Goal: Transaction & Acquisition: Subscribe to service/newsletter

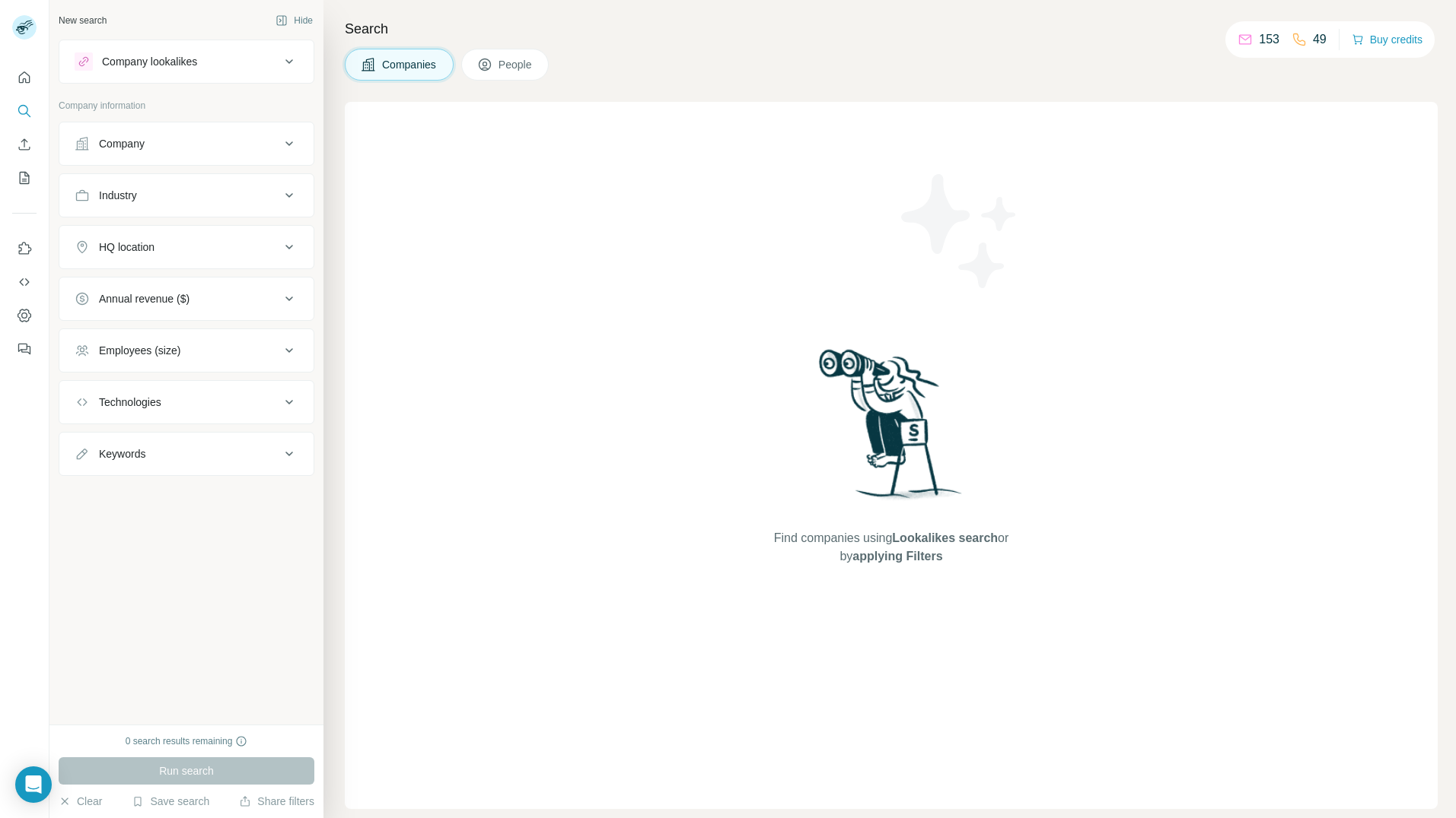
click at [123, 298] on div "Annual revenue ($)" at bounding box center [144, 298] width 90 height 16
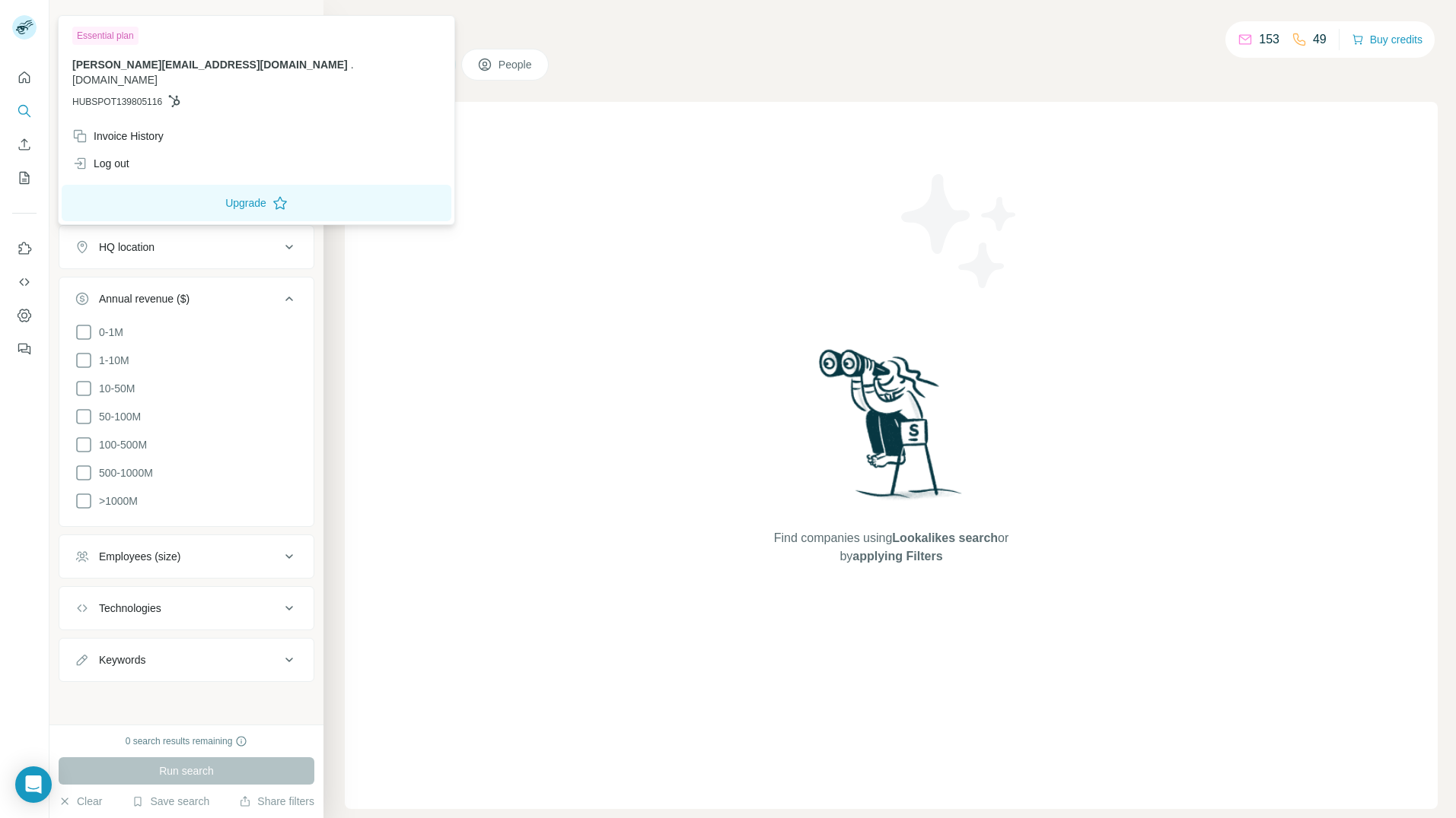
click at [30, 29] on rect at bounding box center [25, 28] width 25 height 25
click at [126, 35] on div "Essential plan" at bounding box center [105, 35] width 66 height 18
drag, startPoint x: 665, startPoint y: 282, endPoint x: 697, endPoint y: 255, distance: 41.9
click at [665, 282] on div "Find companies using Lookalikes search or by applying Filters" at bounding box center [891, 455] width 1092 height 707
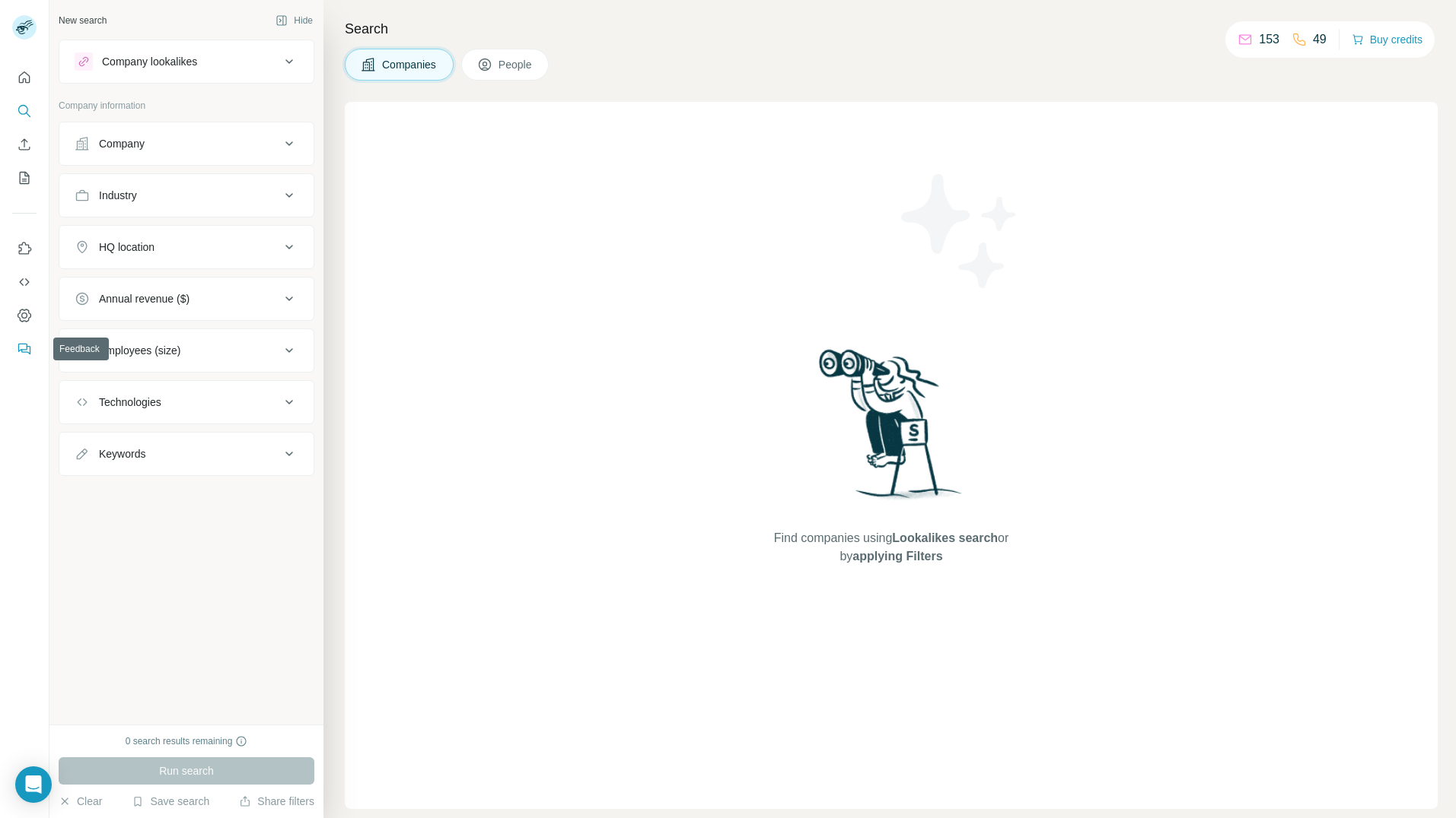
click at [18, 347] on icon "Feedback" at bounding box center [22, 348] width 9 height 8
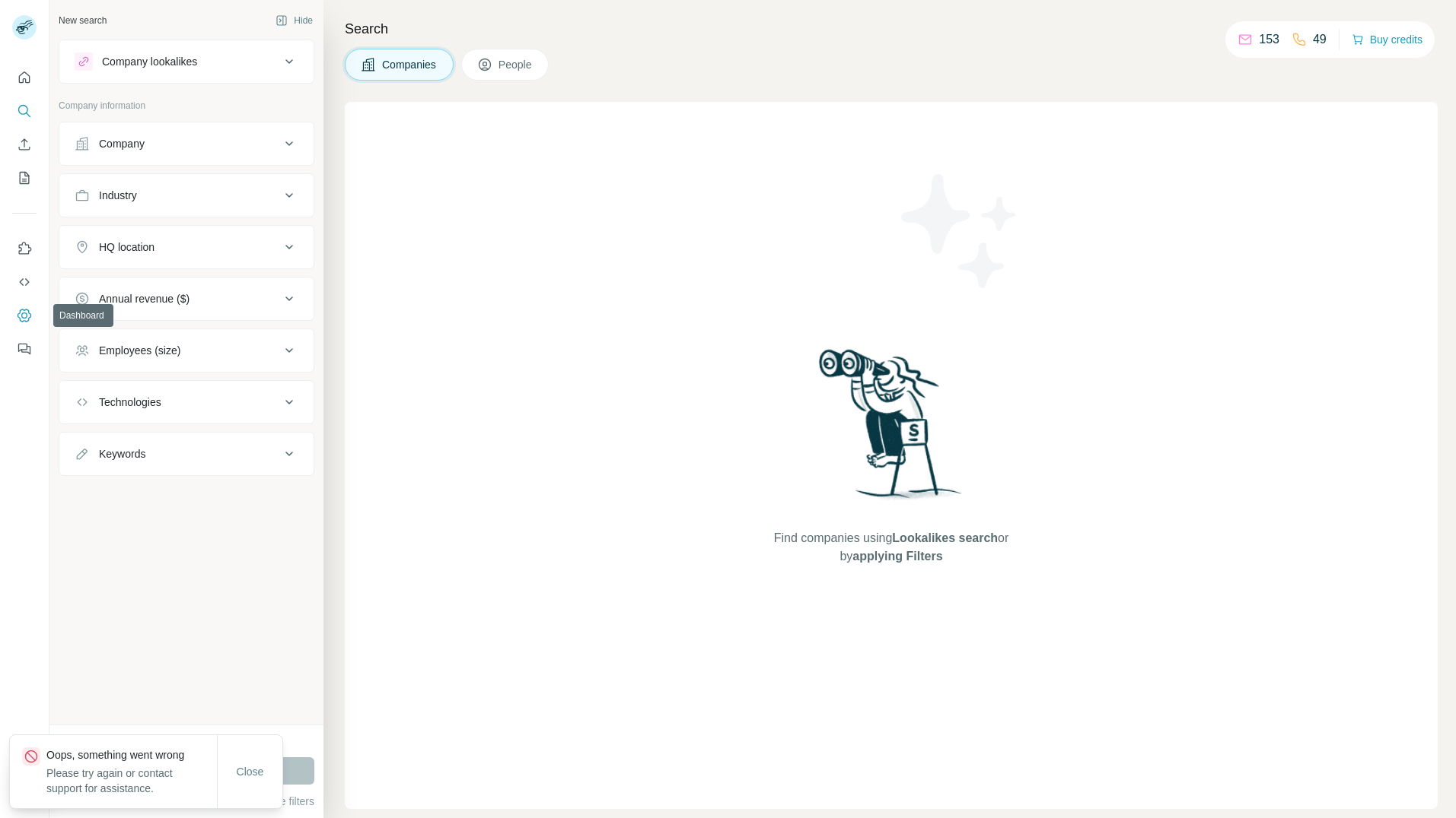
click at [17, 303] on button "Dashboard" at bounding box center [25, 315] width 25 height 27
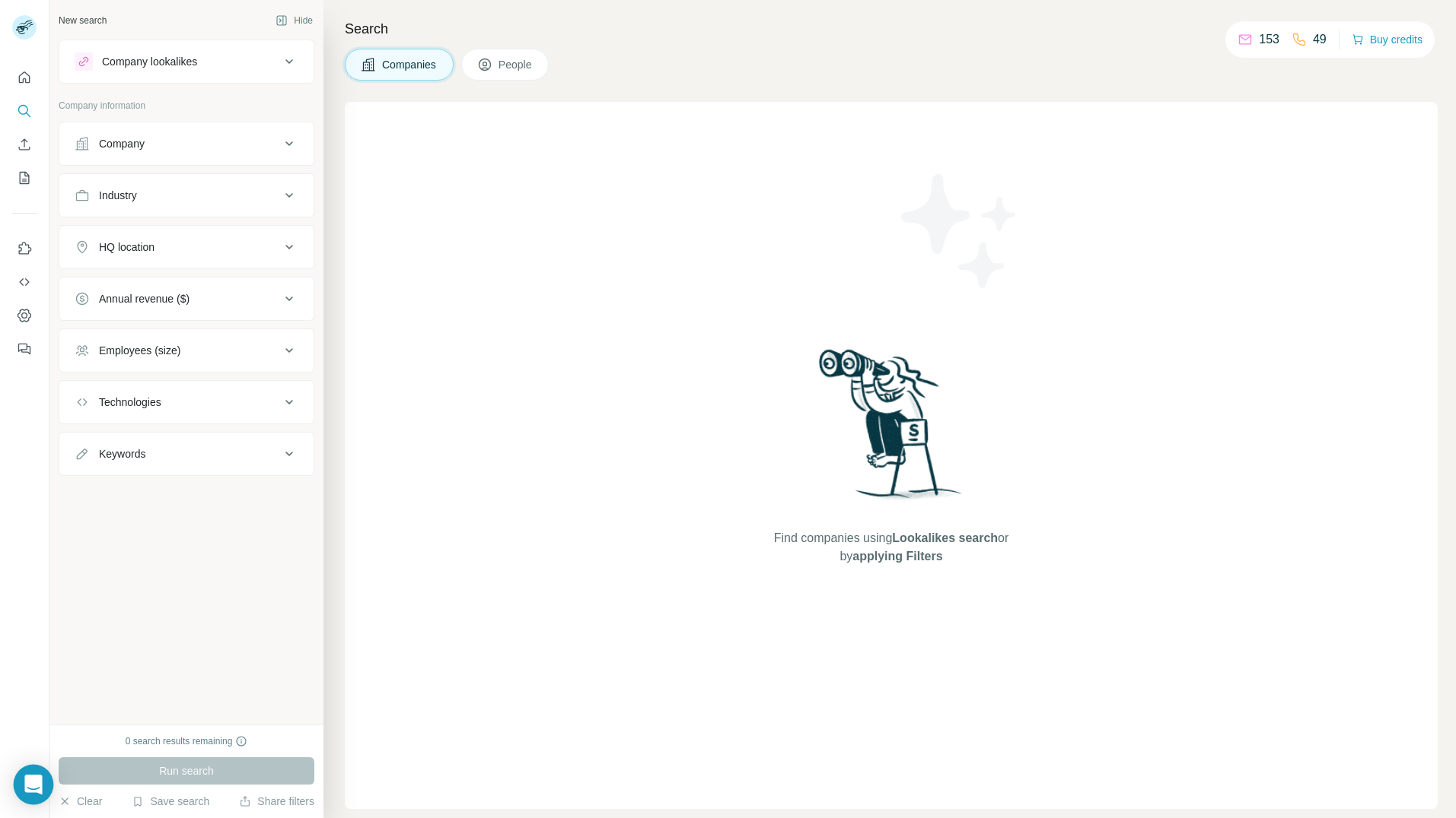
click at [34, 787] on icon "Open Intercom Messenger" at bounding box center [33, 785] width 17 height 20
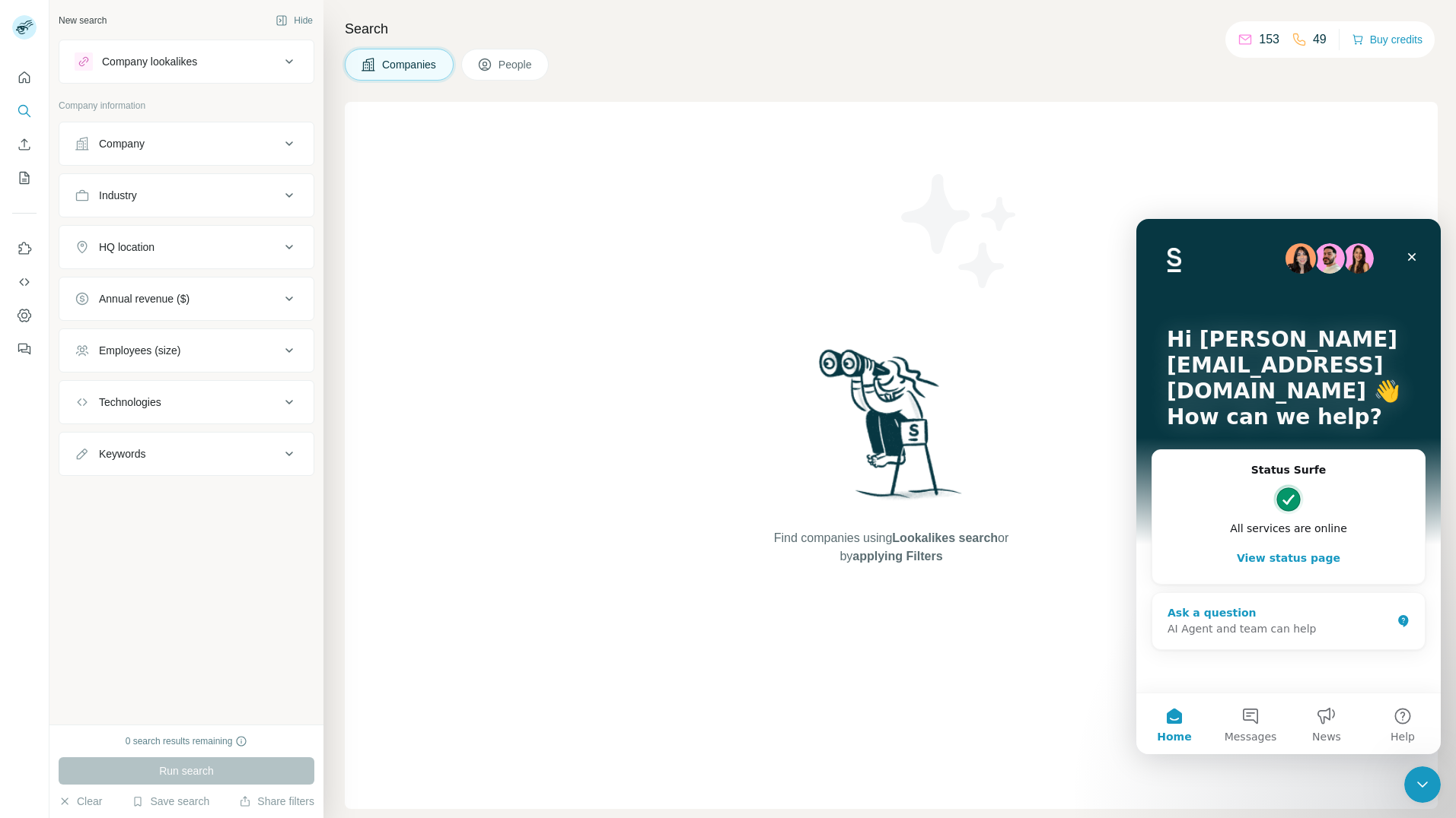
click at [1228, 620] on div "Ask a question" at bounding box center [1279, 612] width 224 height 16
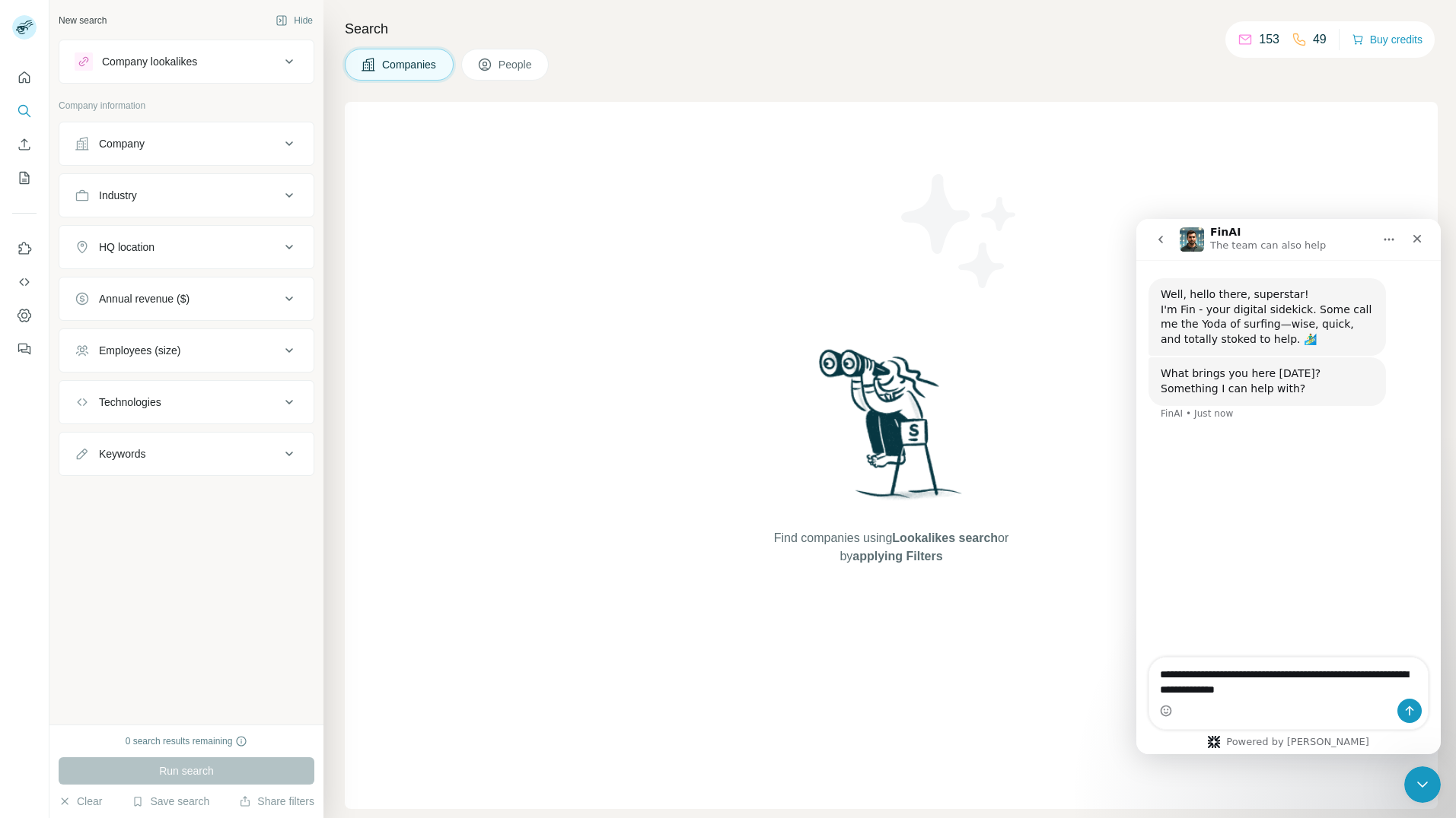
type textarea "**********"
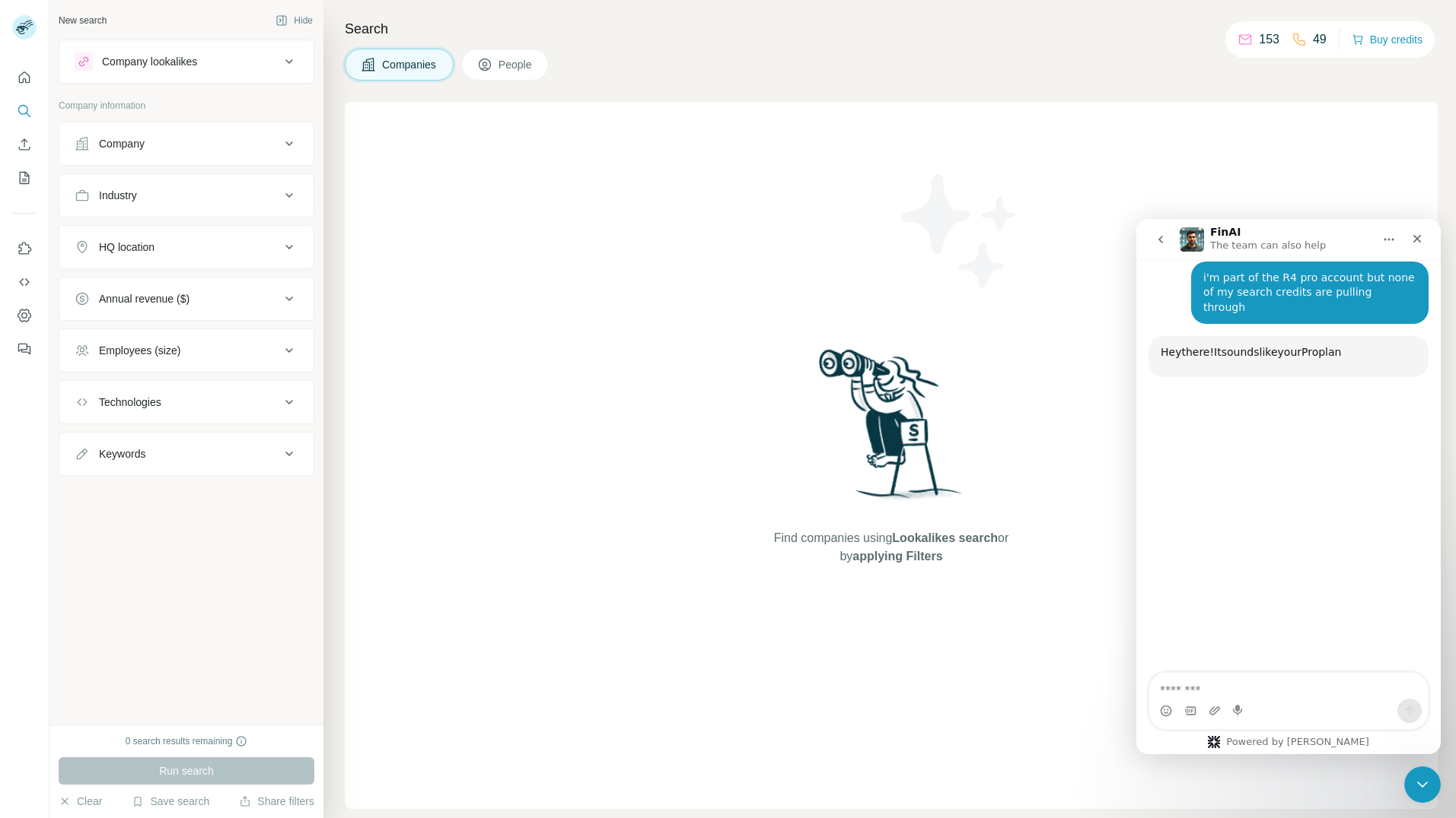
scroll to position [161, 0]
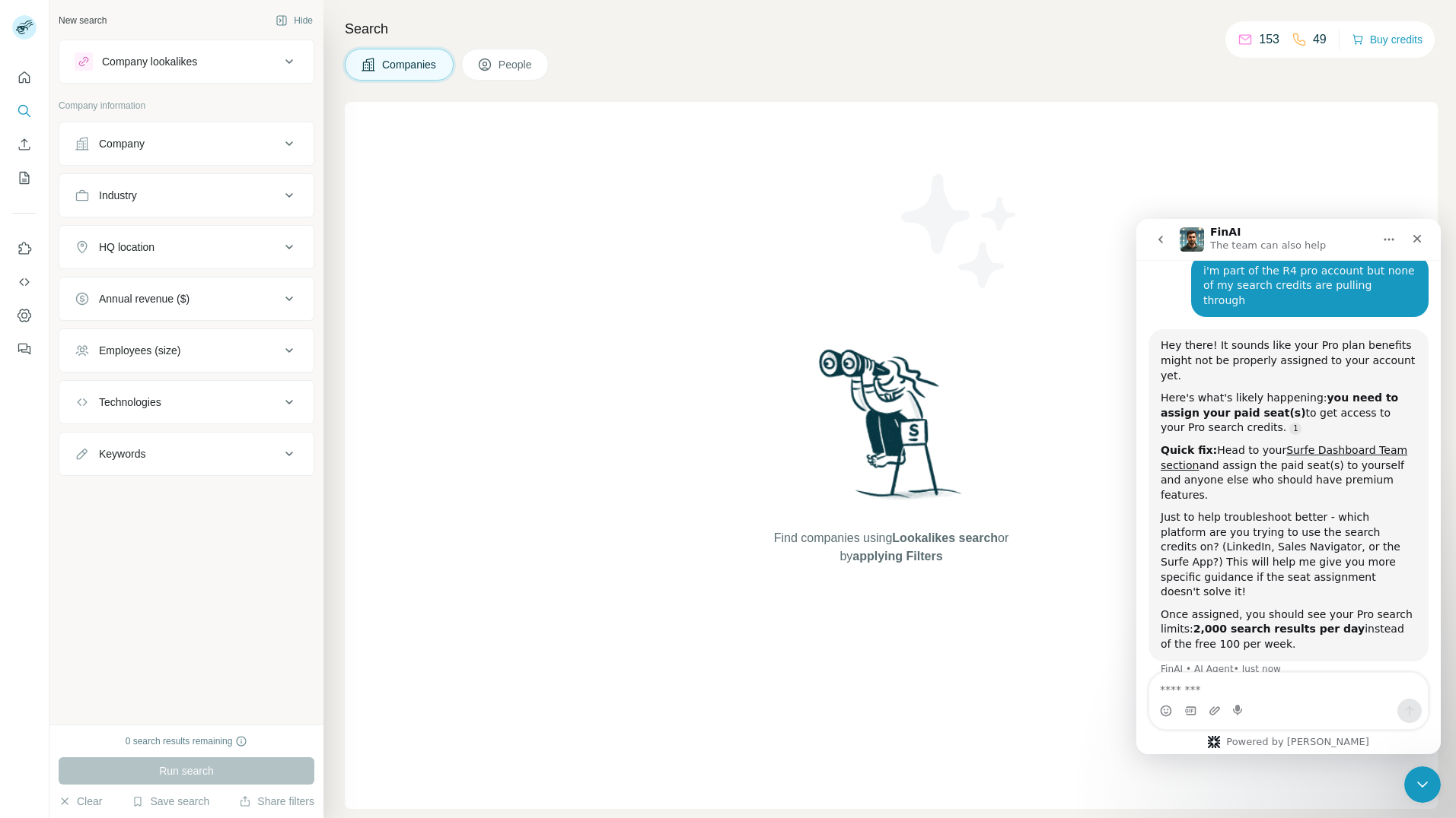
click at [1294, 693] on textarea "Message…" at bounding box center [1288, 686] width 279 height 25
type textarea "**********"
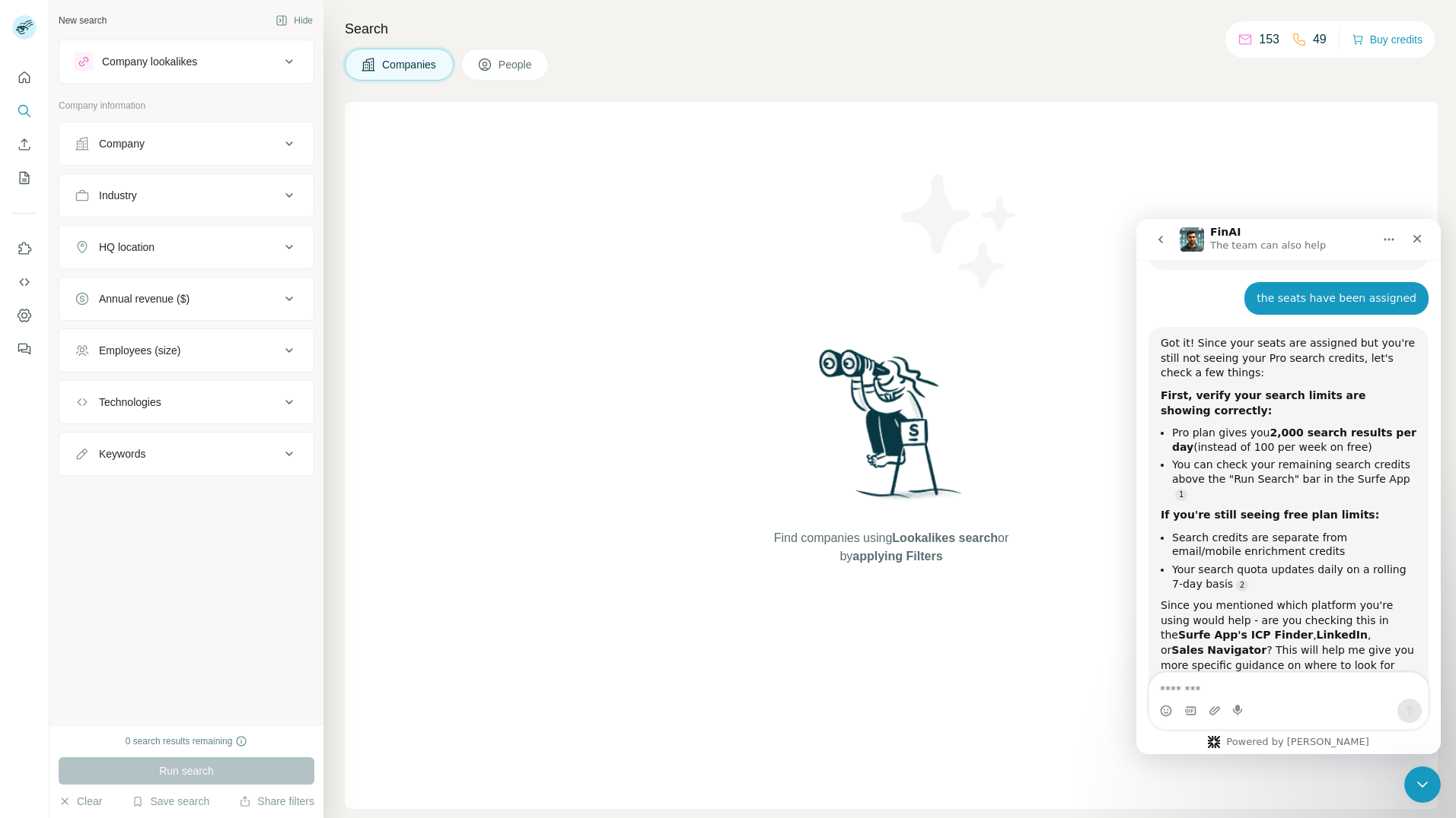
scroll to position [575, 0]
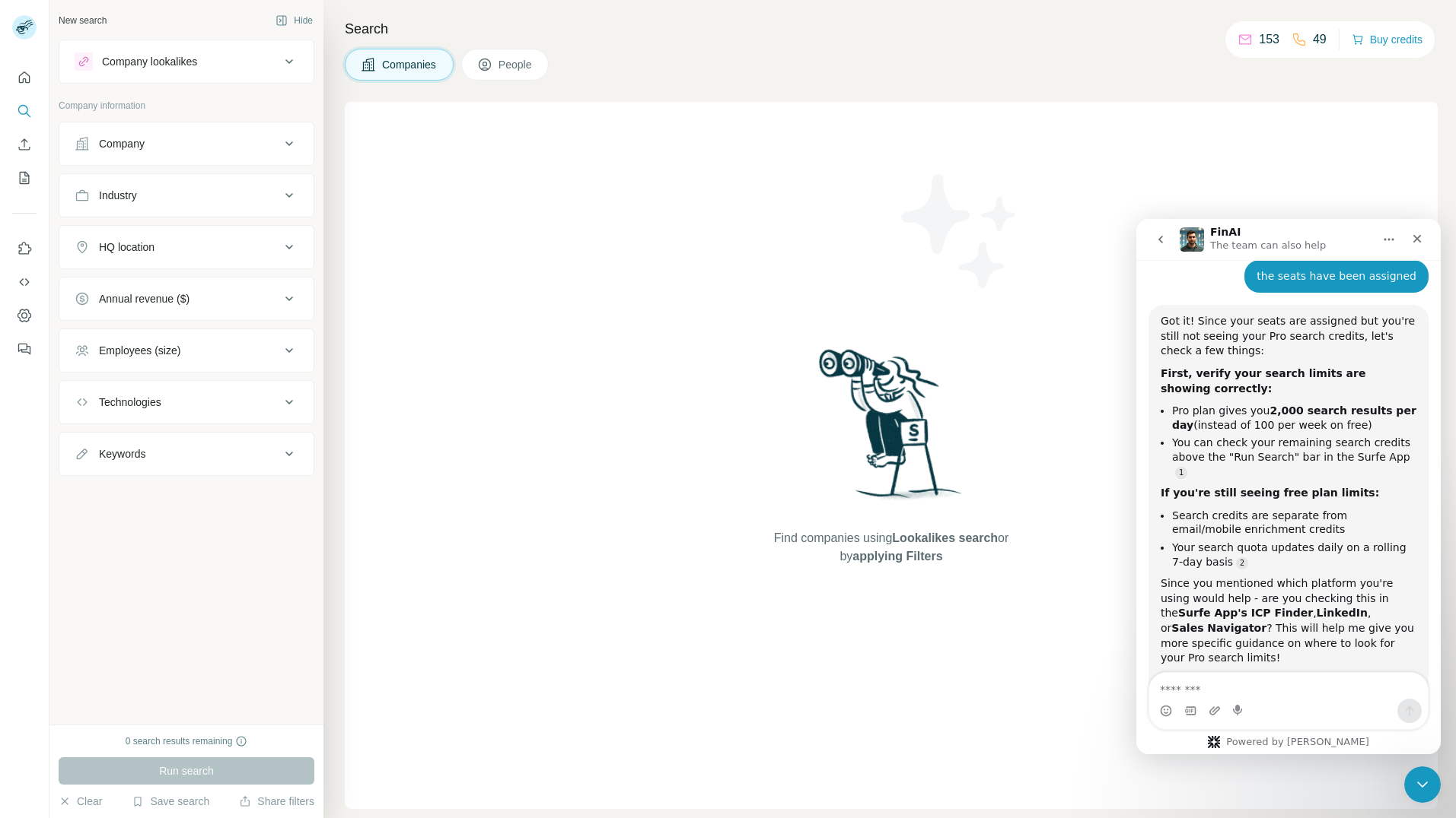
click at [1282, 686] on textarea "Message…" at bounding box center [1288, 686] width 279 height 25
type textarea "*"
type textarea "**********"
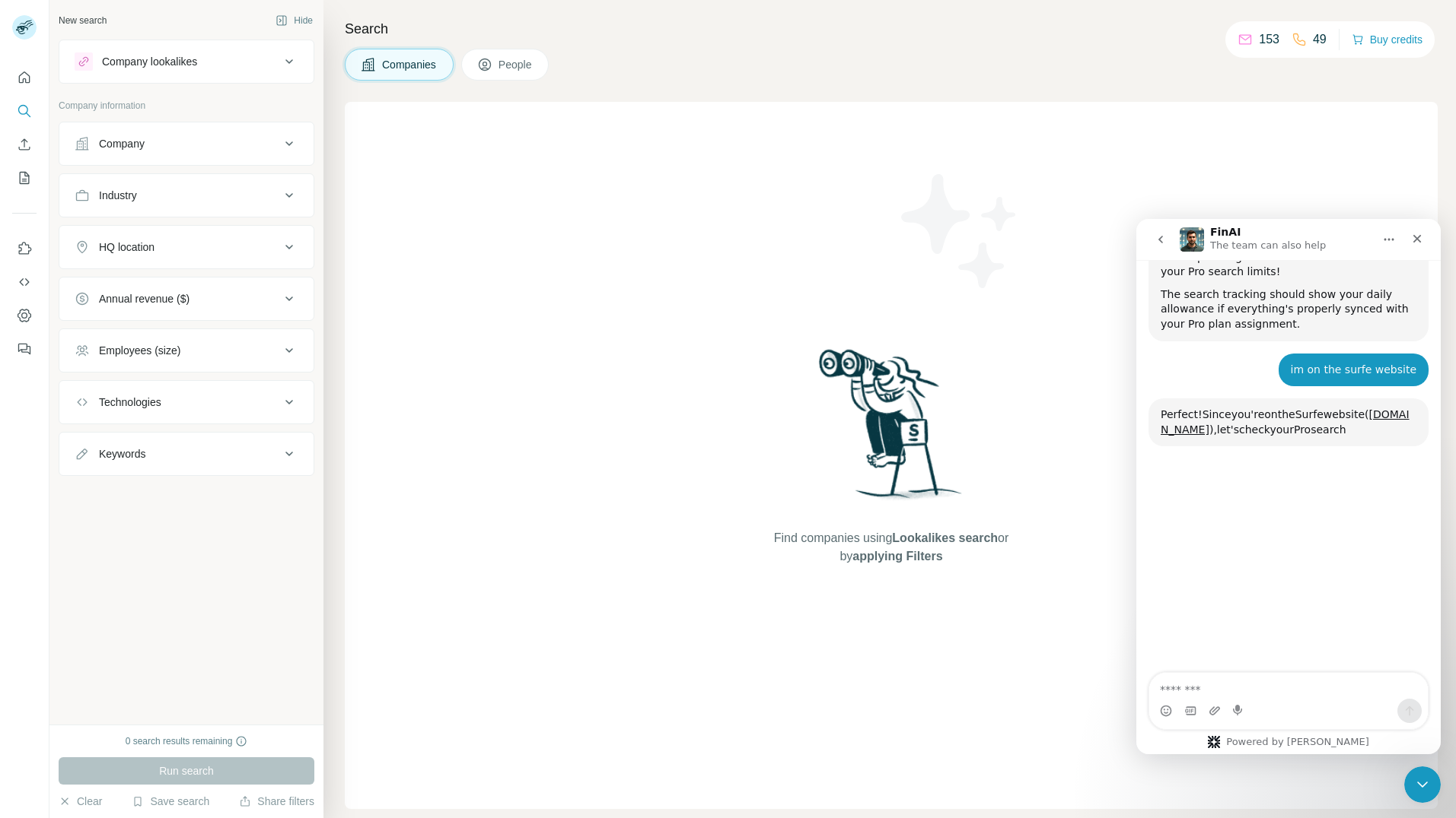
scroll to position [972, 0]
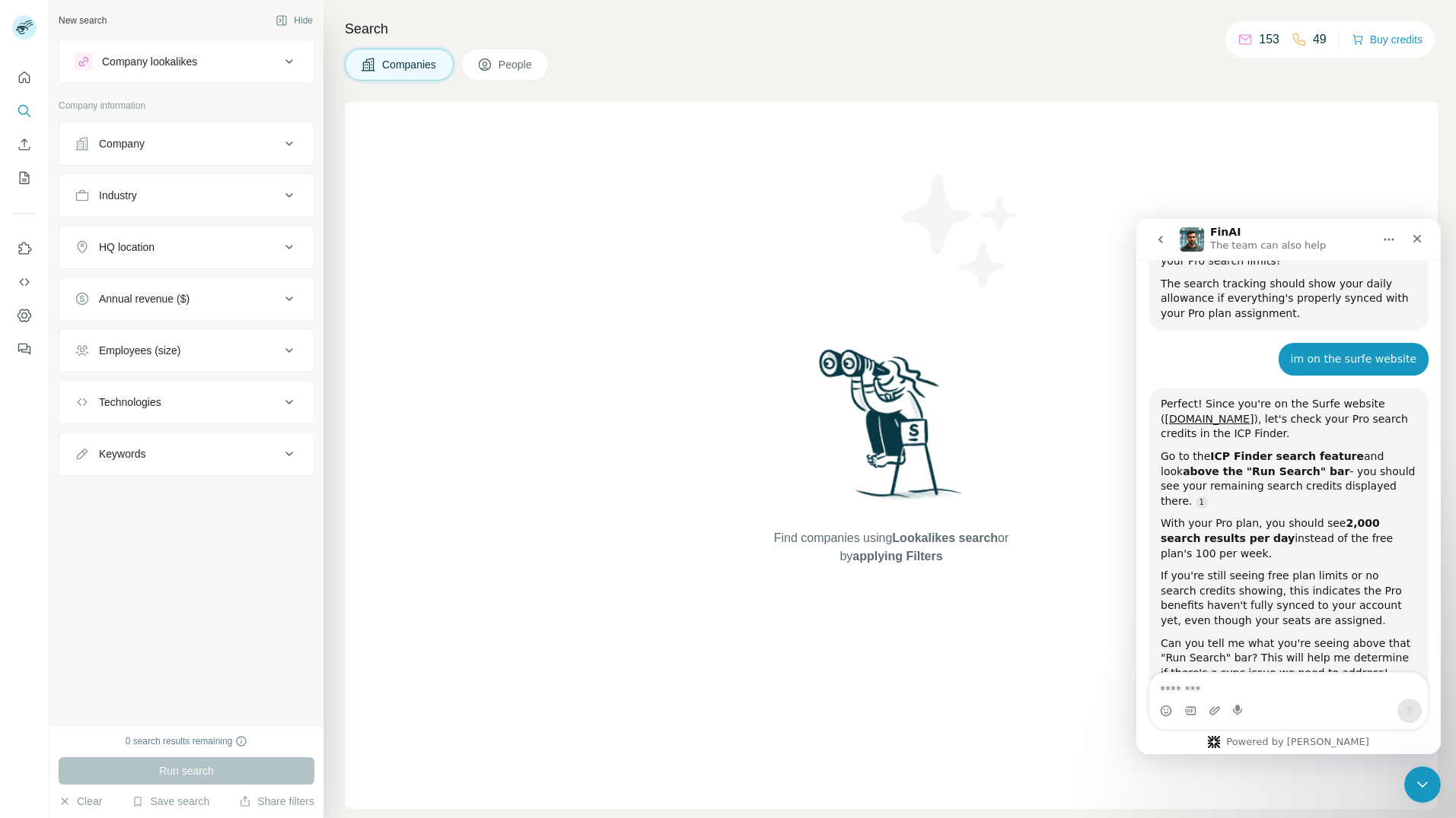
click at [1263, 682] on textarea "Message…" at bounding box center [1288, 686] width 279 height 25
type textarea "**********"
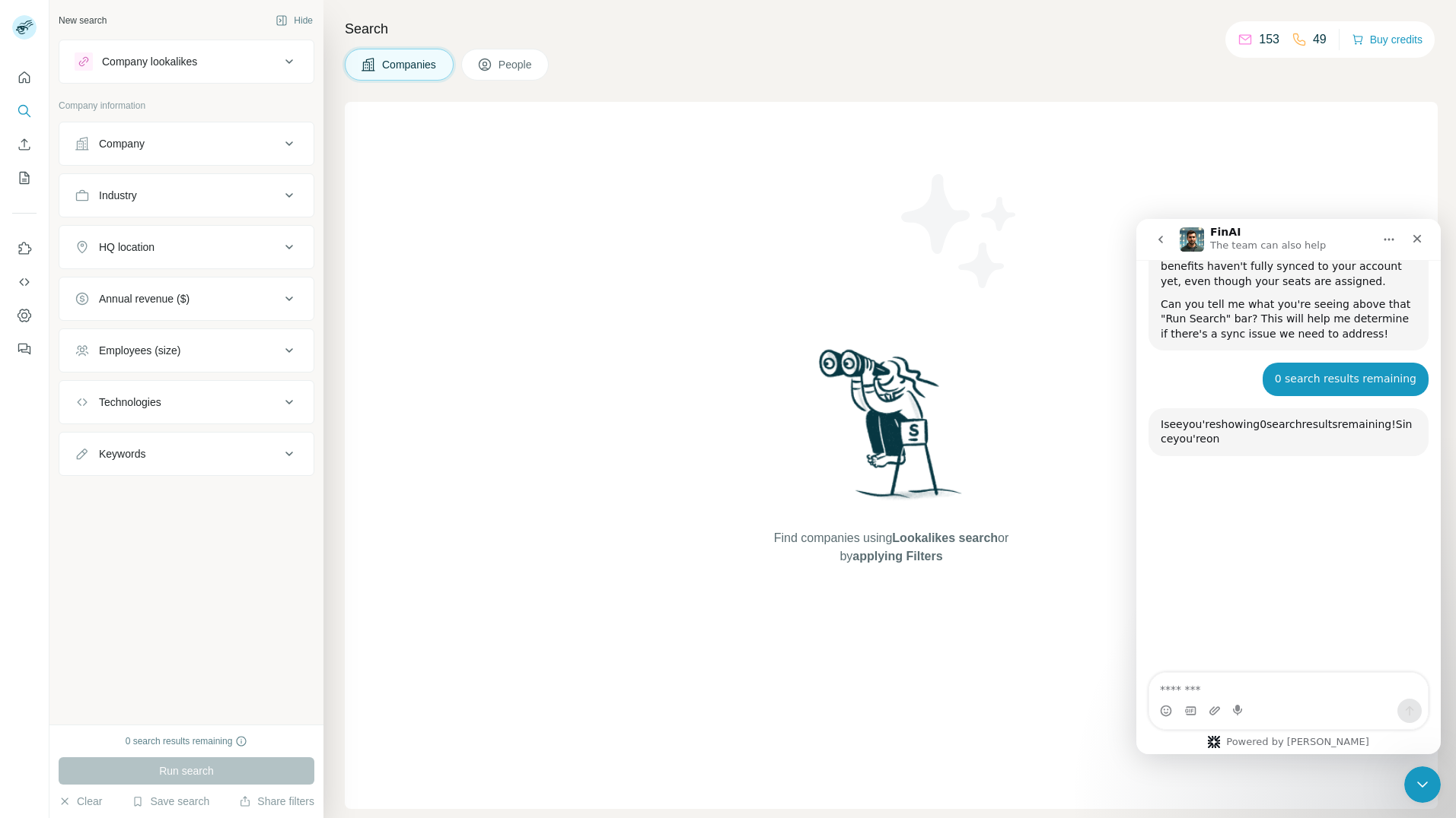
scroll to position [1316, 0]
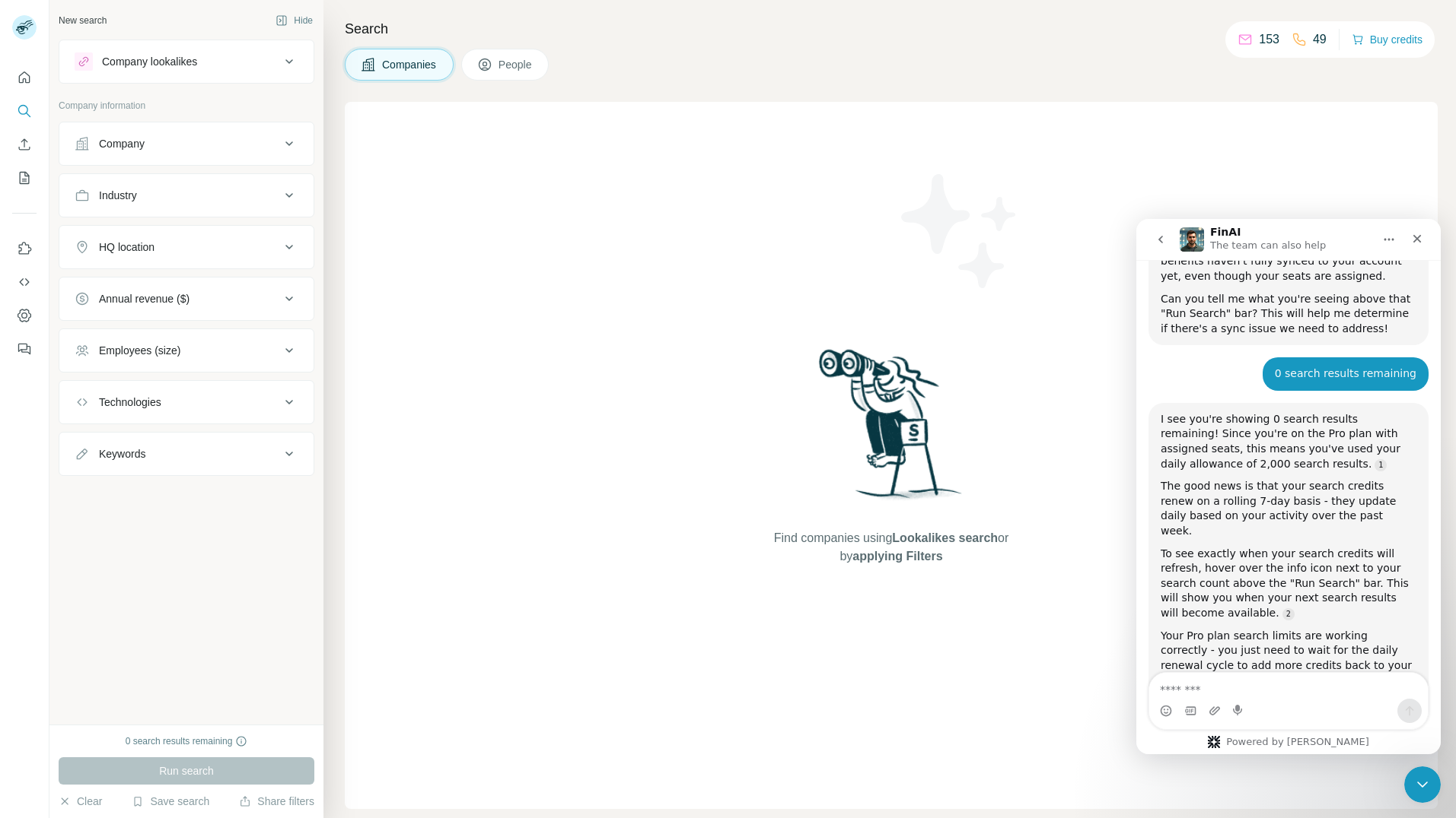
click at [1224, 691] on textarea "Message…" at bounding box center [1288, 686] width 279 height 25
type textarea "**"
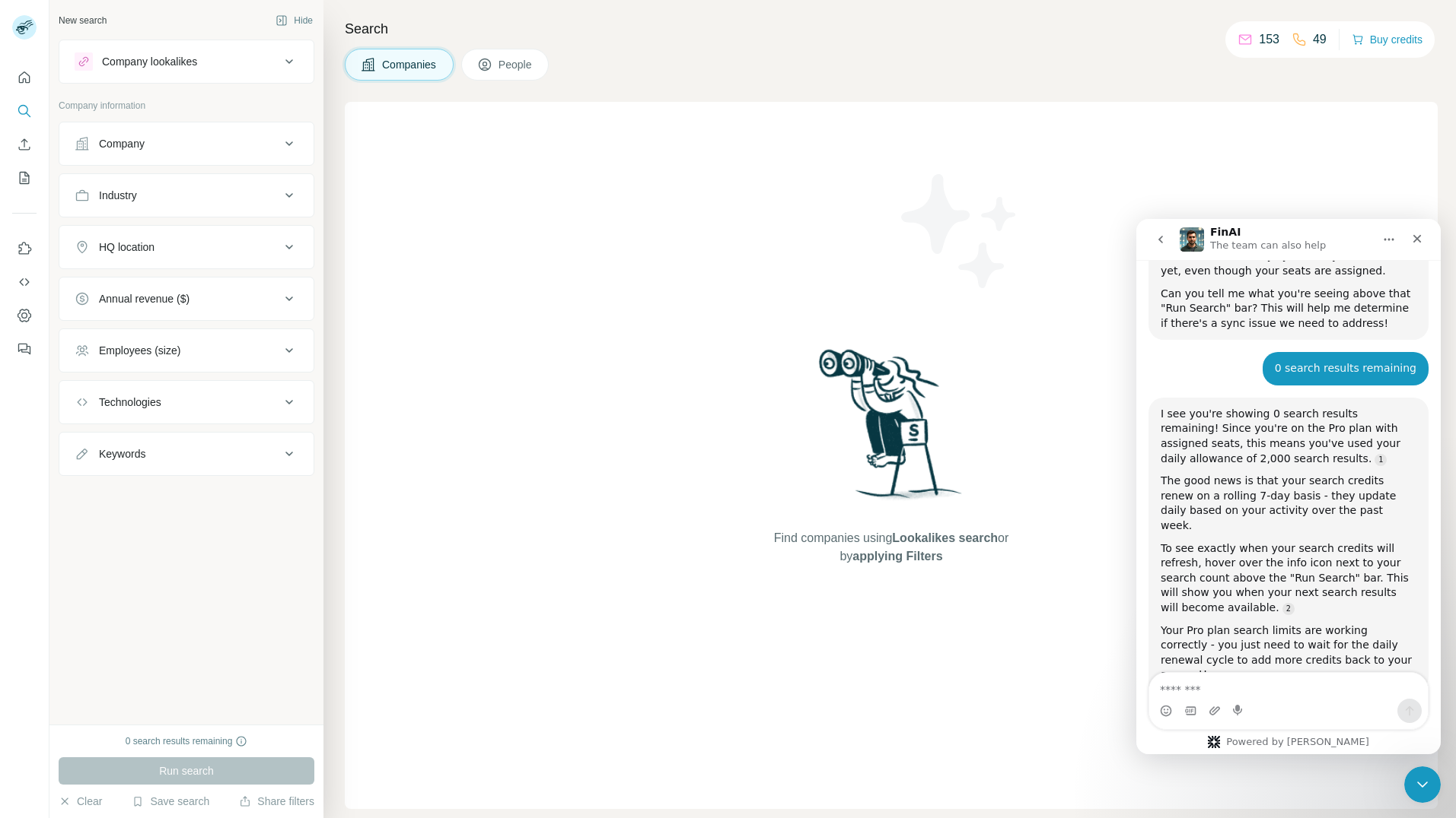
scroll to position [1371, 0]
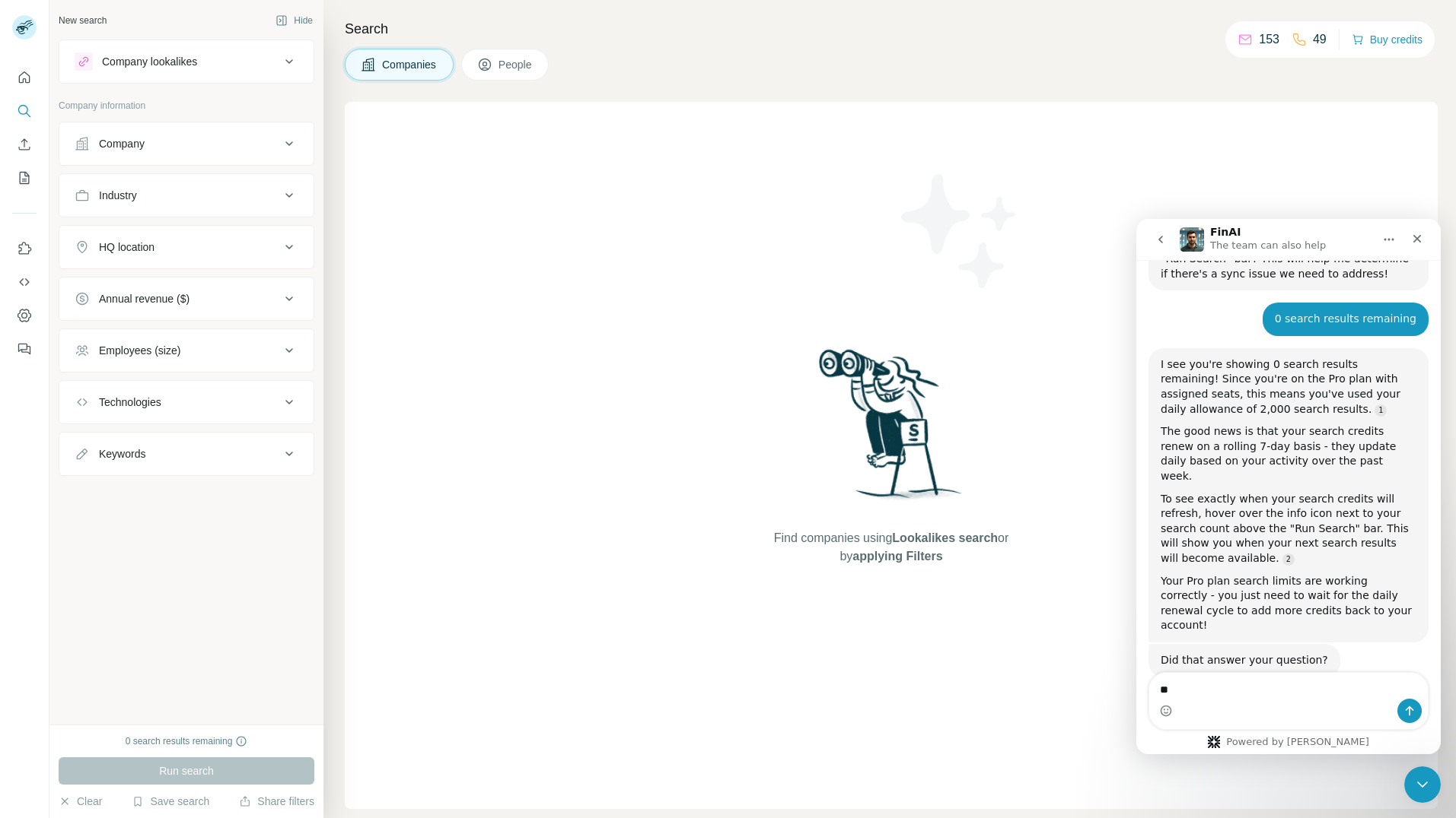
type textarea "*"
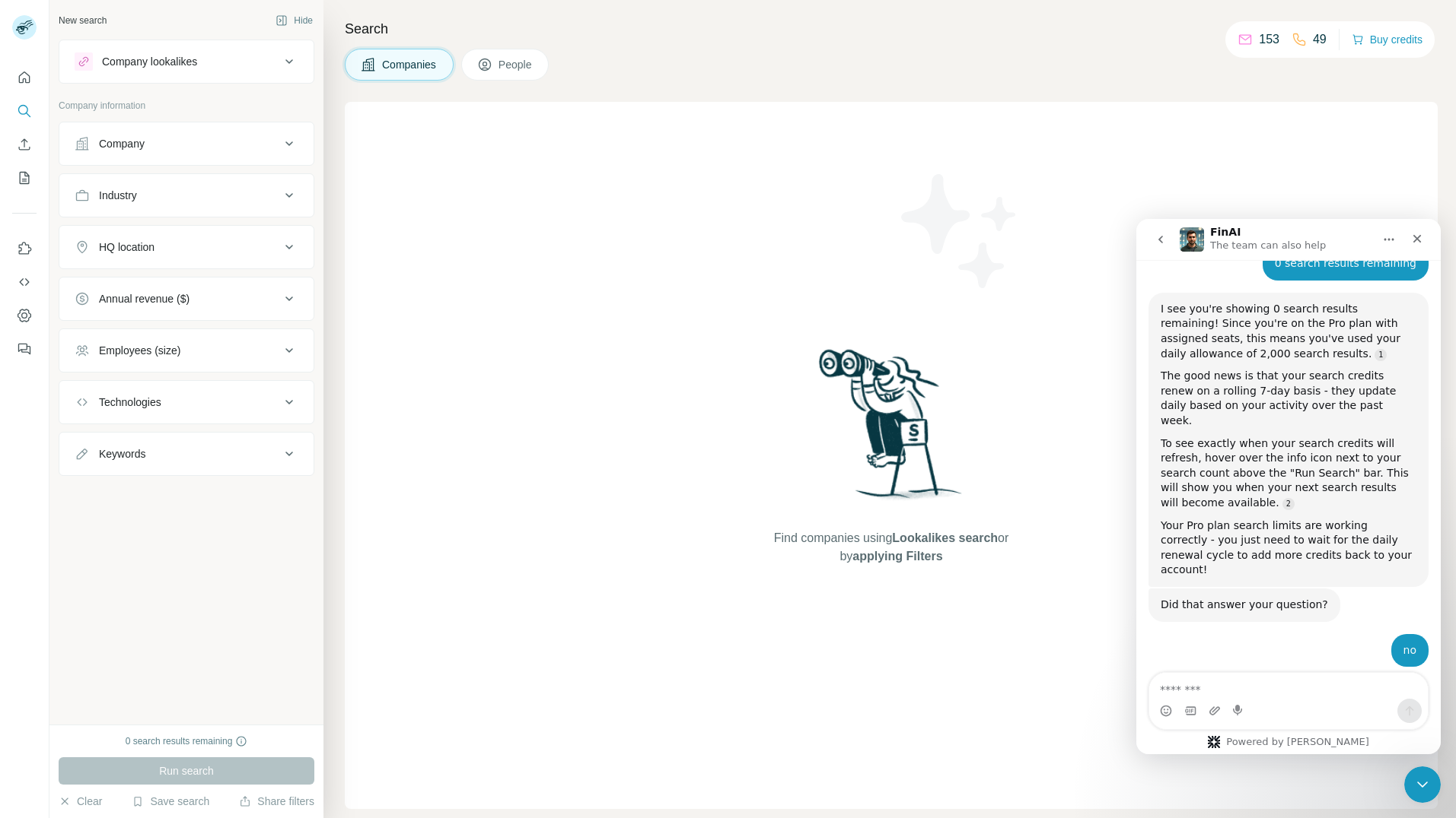
click at [1274, 680] on textarea "Message…" at bounding box center [1288, 686] width 279 height 25
type textarea "**********"
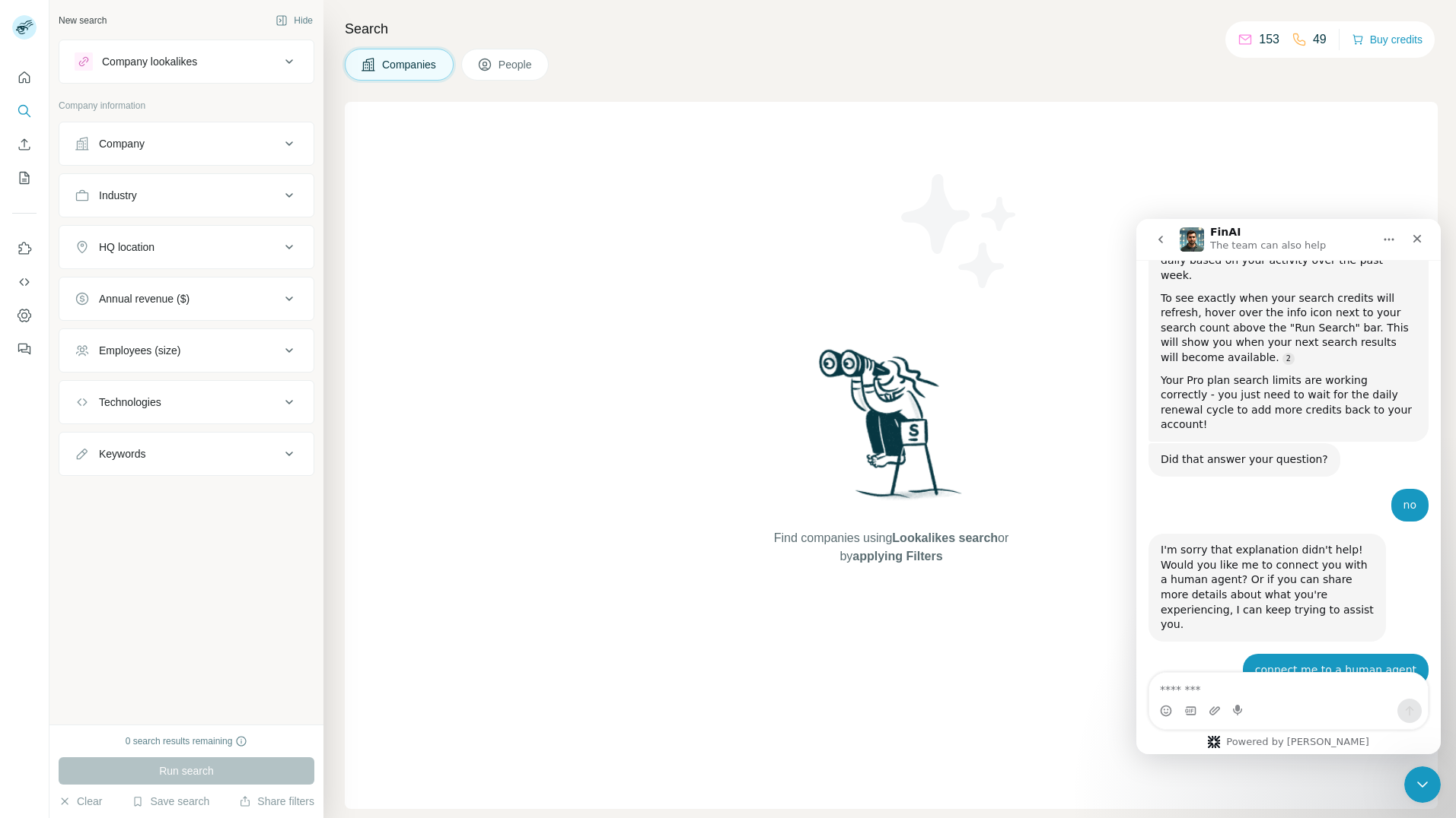
scroll to position [1577, 0]
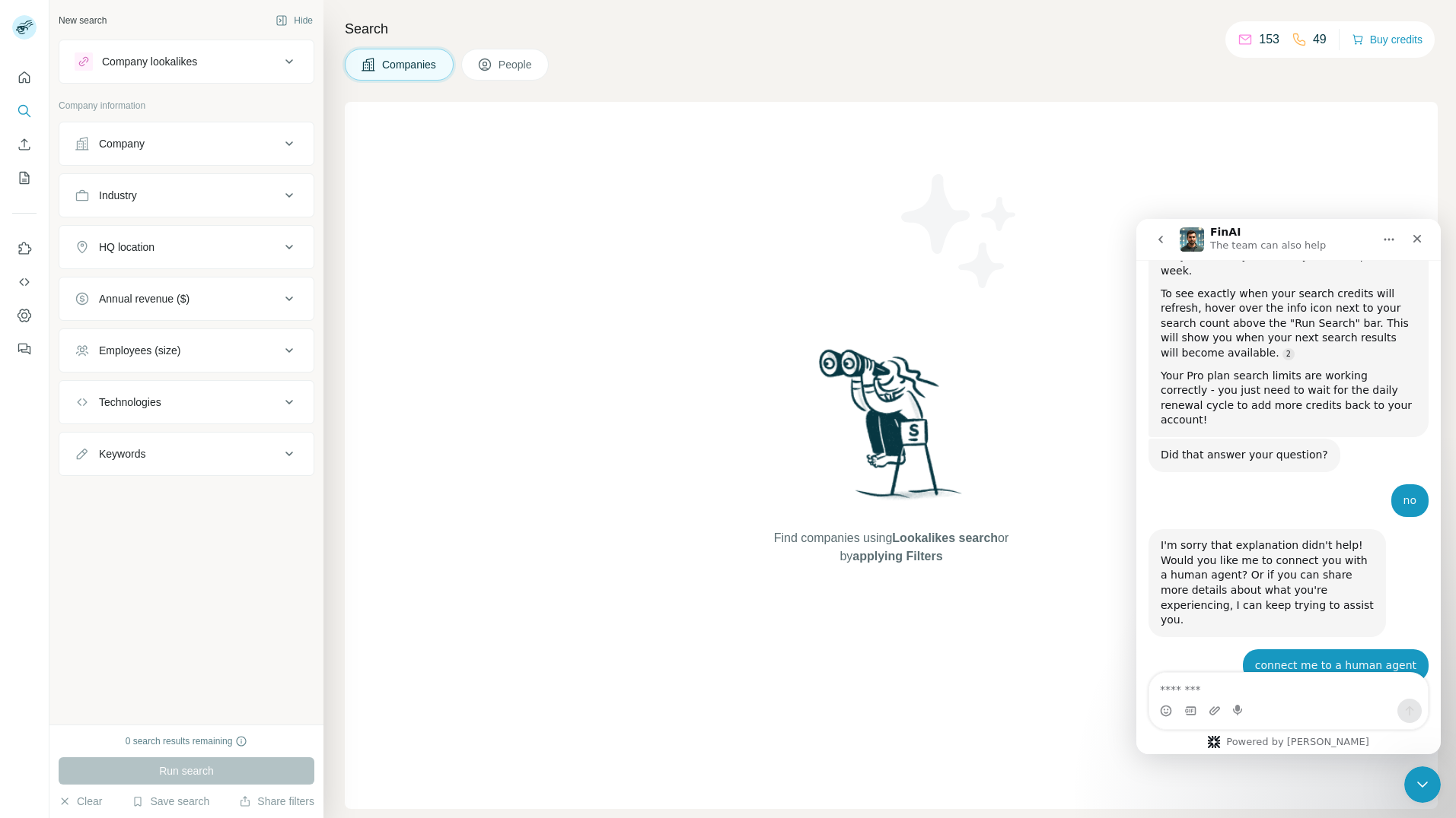
click at [1280, 688] on textarea "Message…" at bounding box center [1288, 686] width 279 height 25
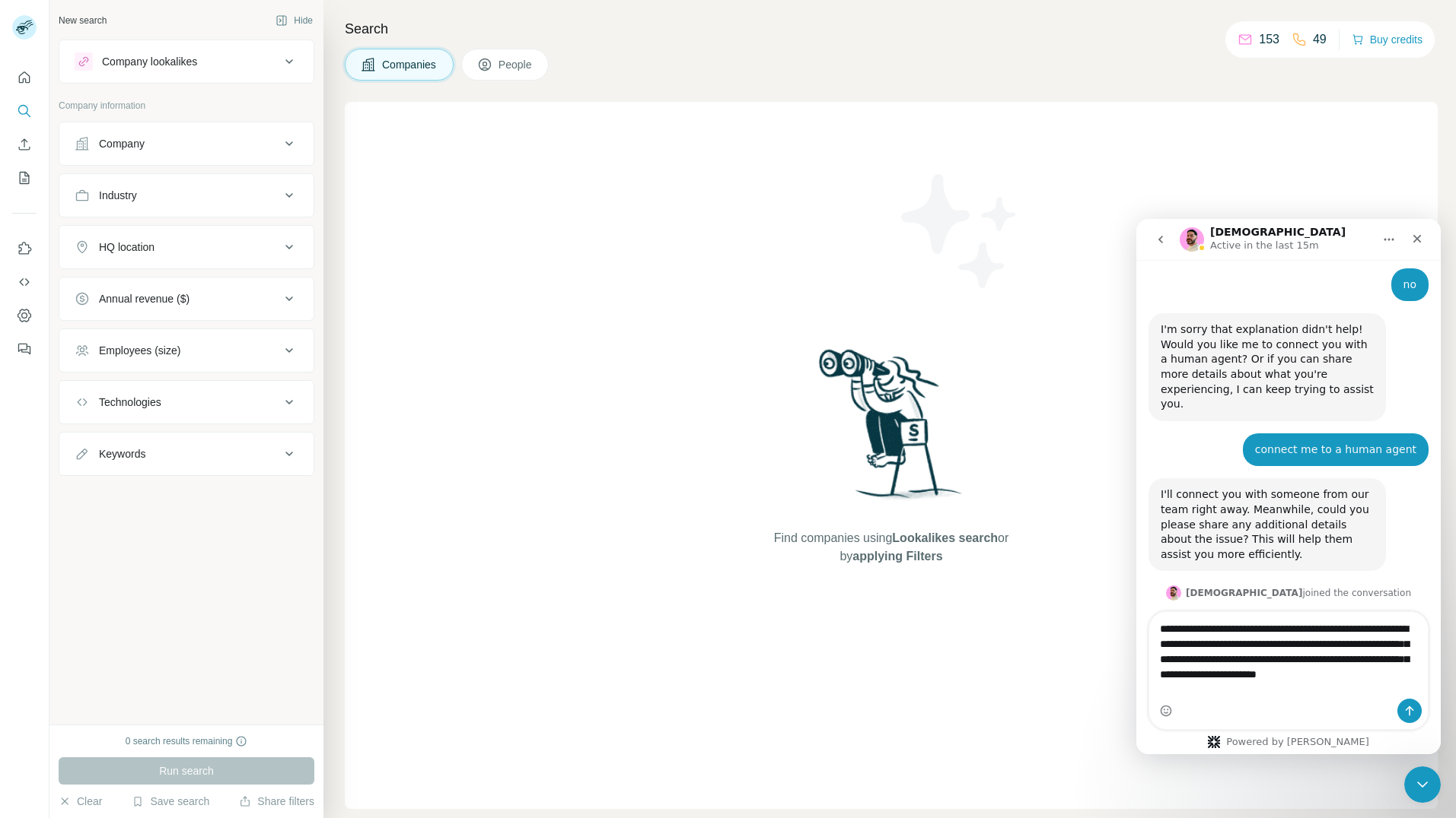
scroll to position [1808, 0]
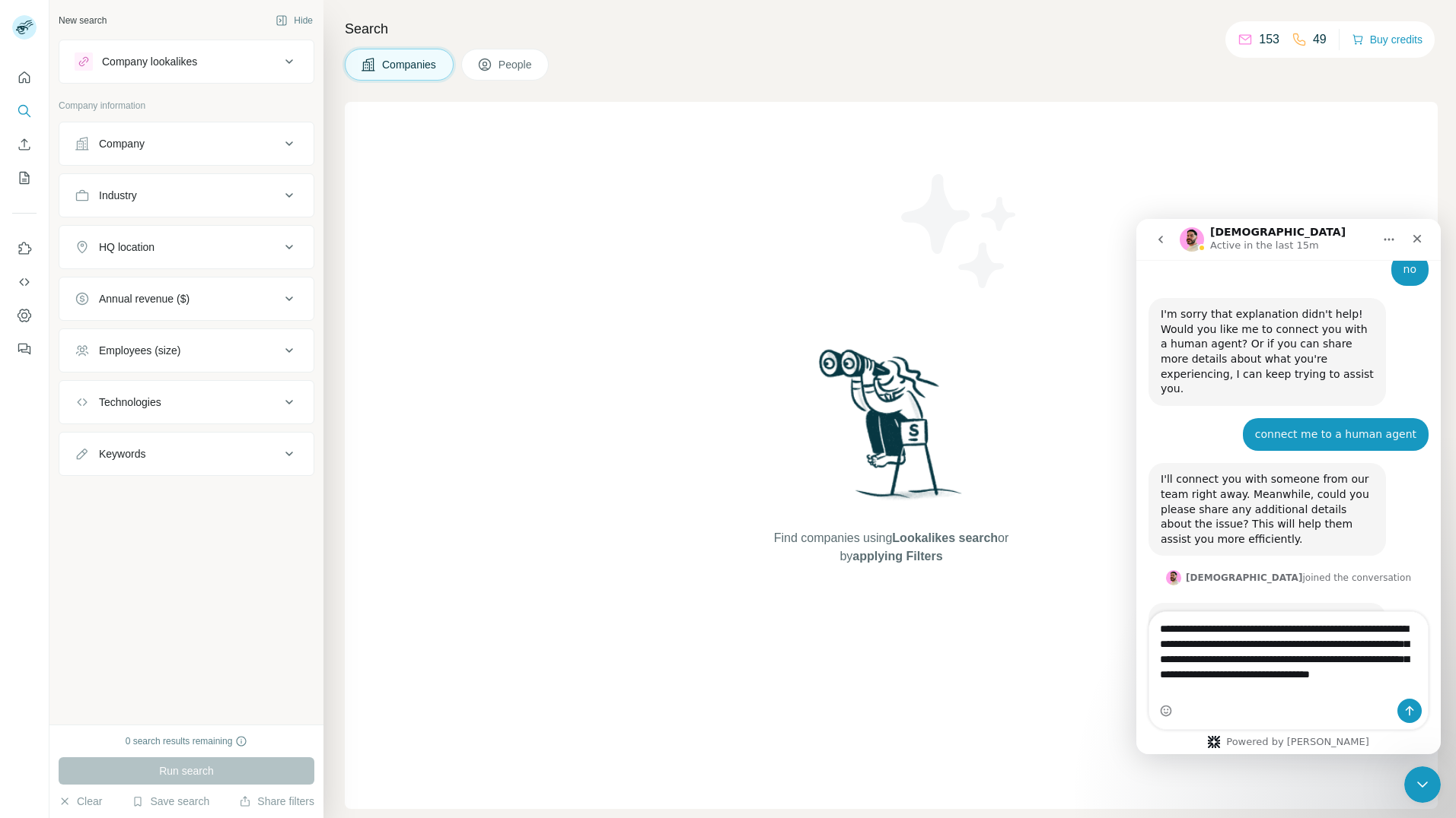
type textarea "**********"
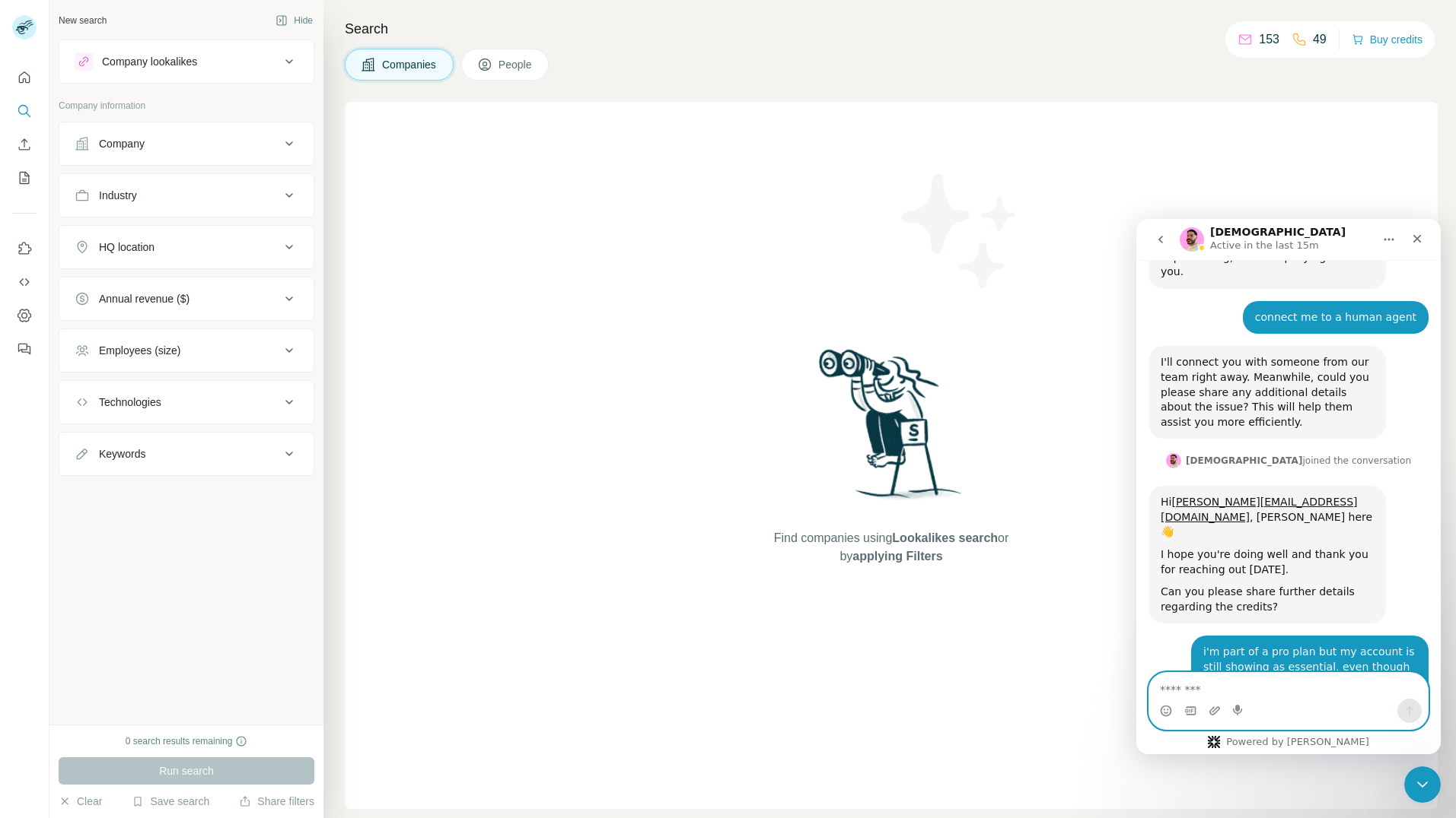
scroll to position [2002, 0]
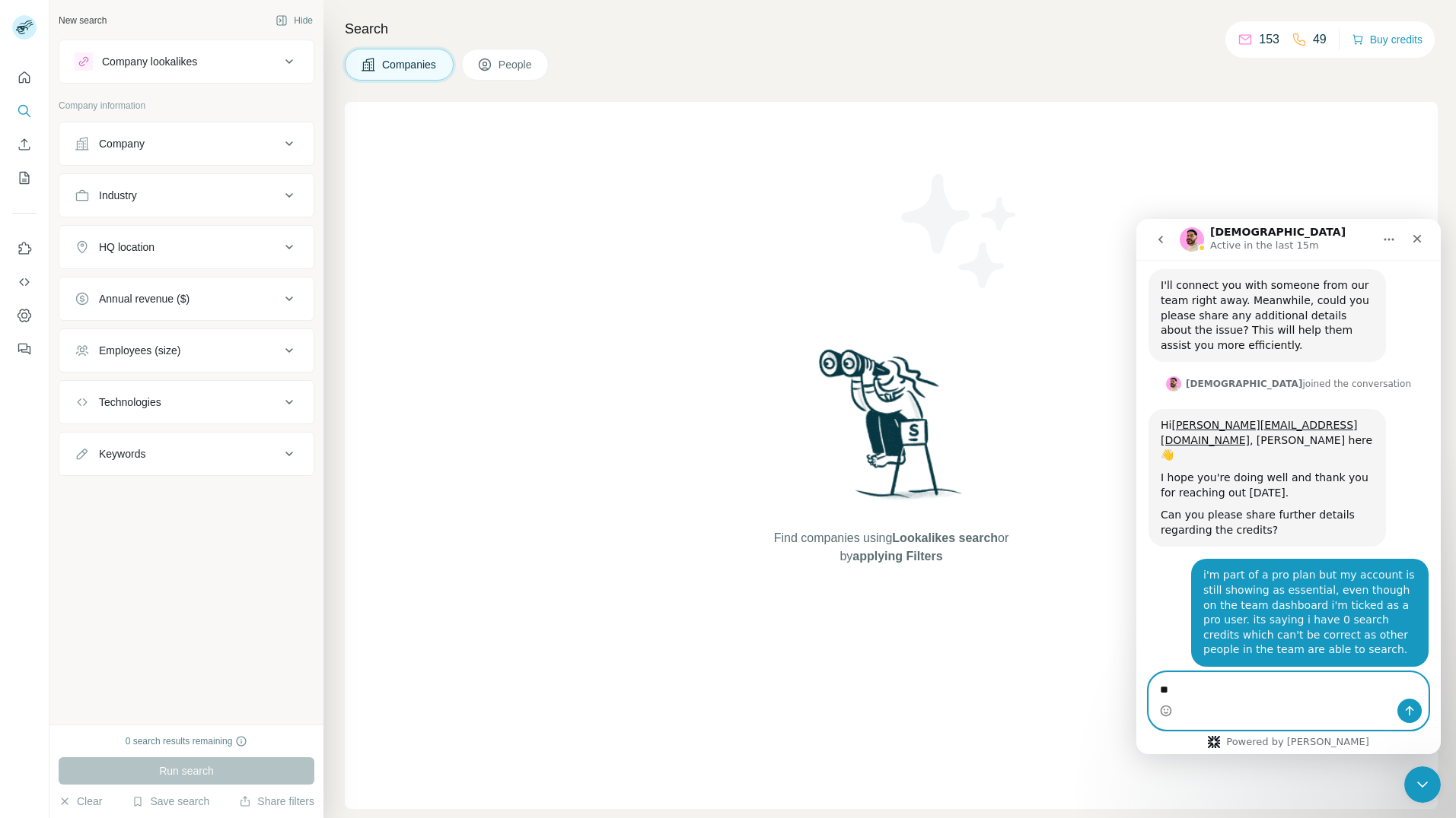
type textarea "*"
type textarea "**********"
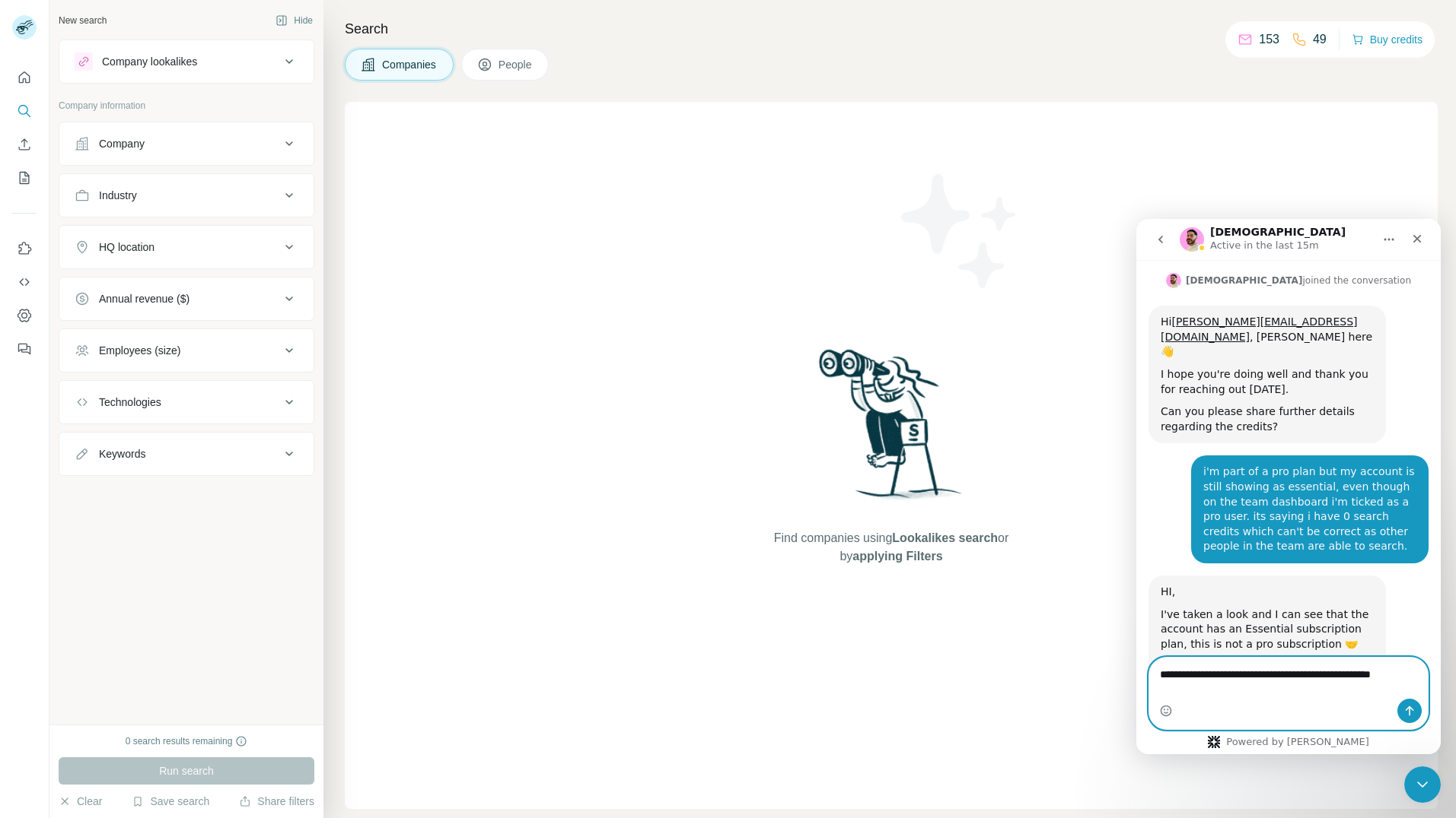
scroll to position [2120, 0]
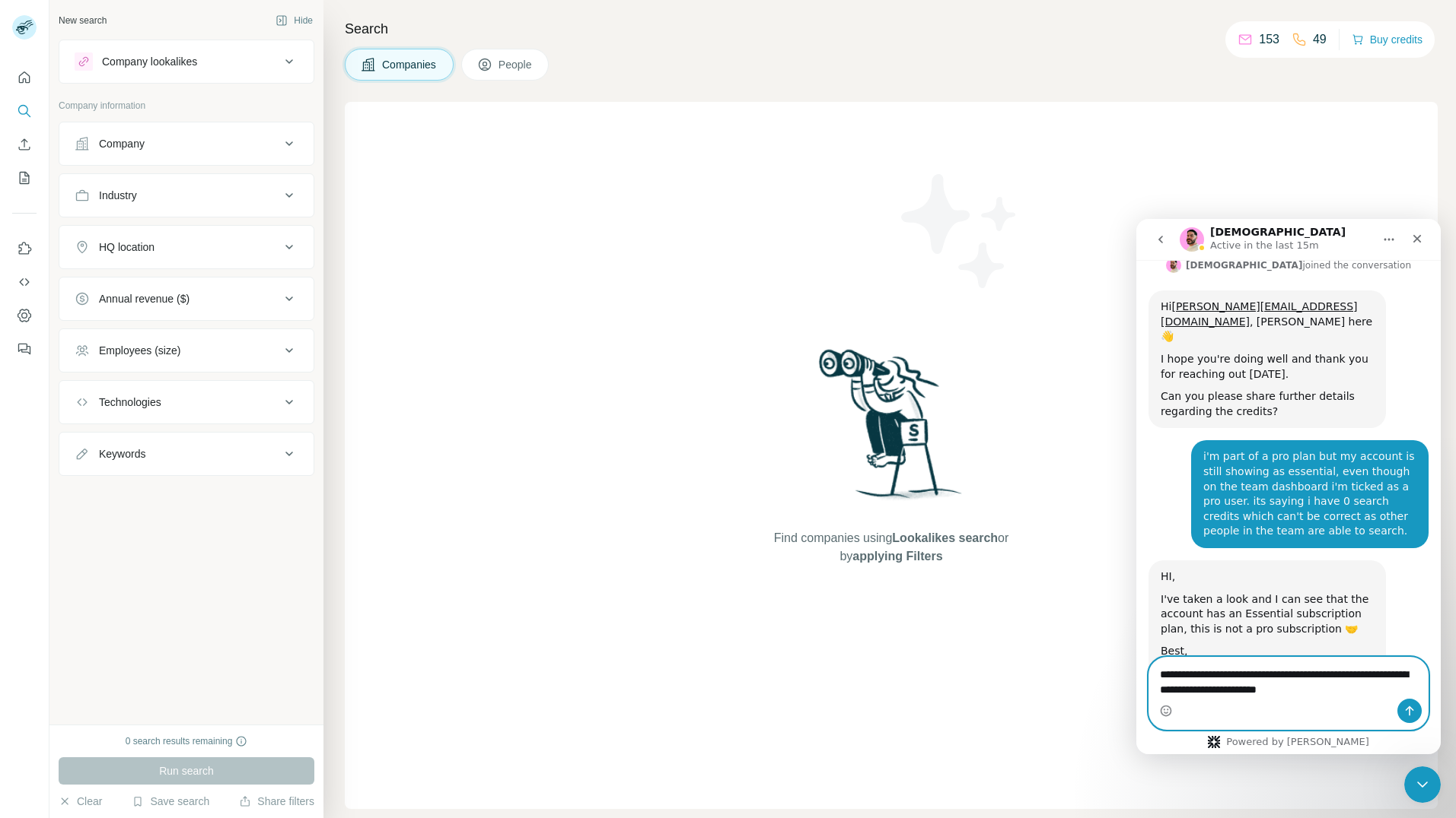
type textarea "**********"
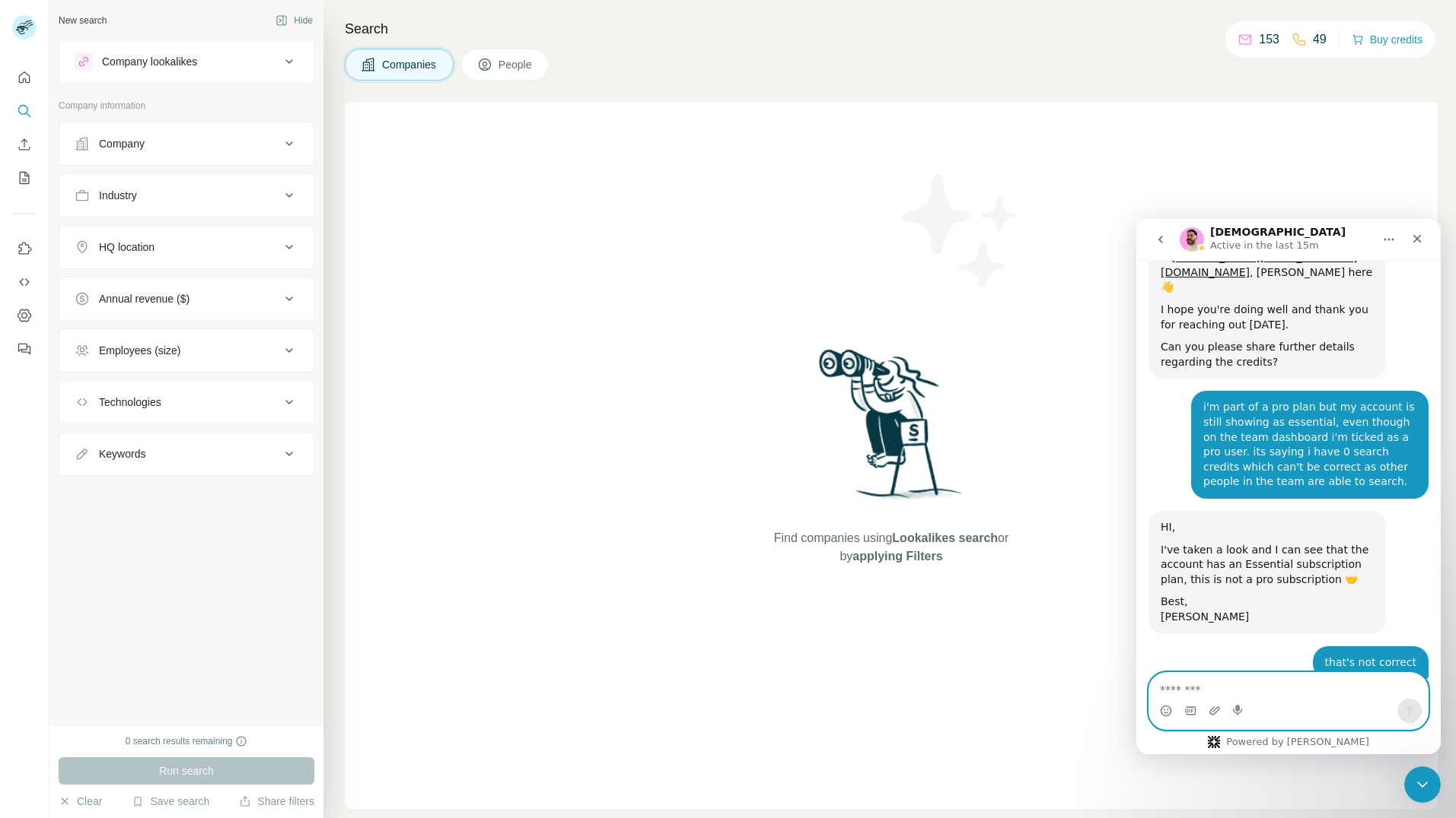
scroll to position [2194, 0]
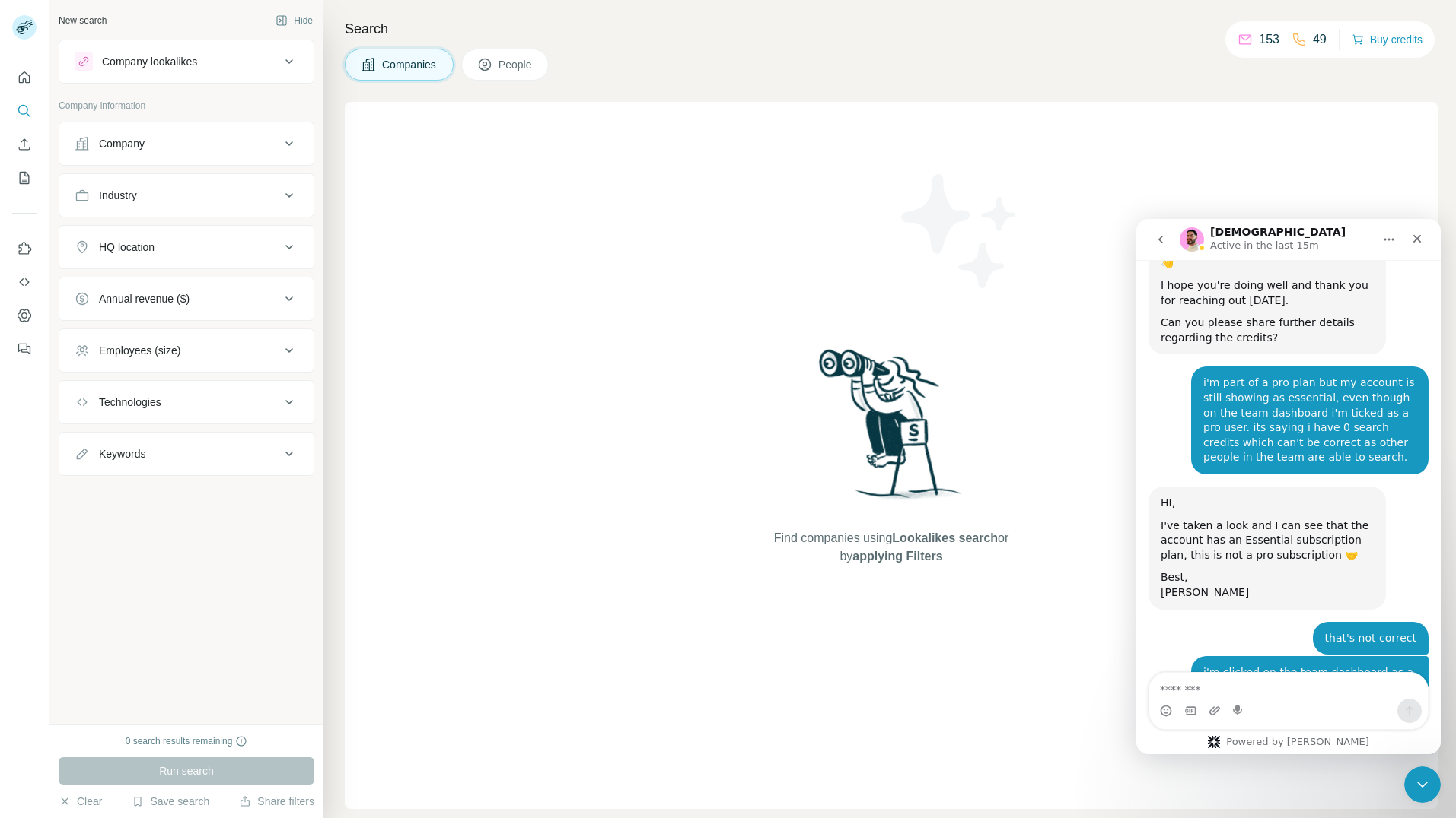
click at [1265, 39] on p "153" at bounding box center [1268, 39] width 21 height 18
drag, startPoint x: 1264, startPoint y: 144, endPoint x: 1284, endPoint y: 136, distance: 21.5
click at [1273, 140] on div "Find companies using Lookalikes search or by applying Filters" at bounding box center [891, 455] width 1092 height 707
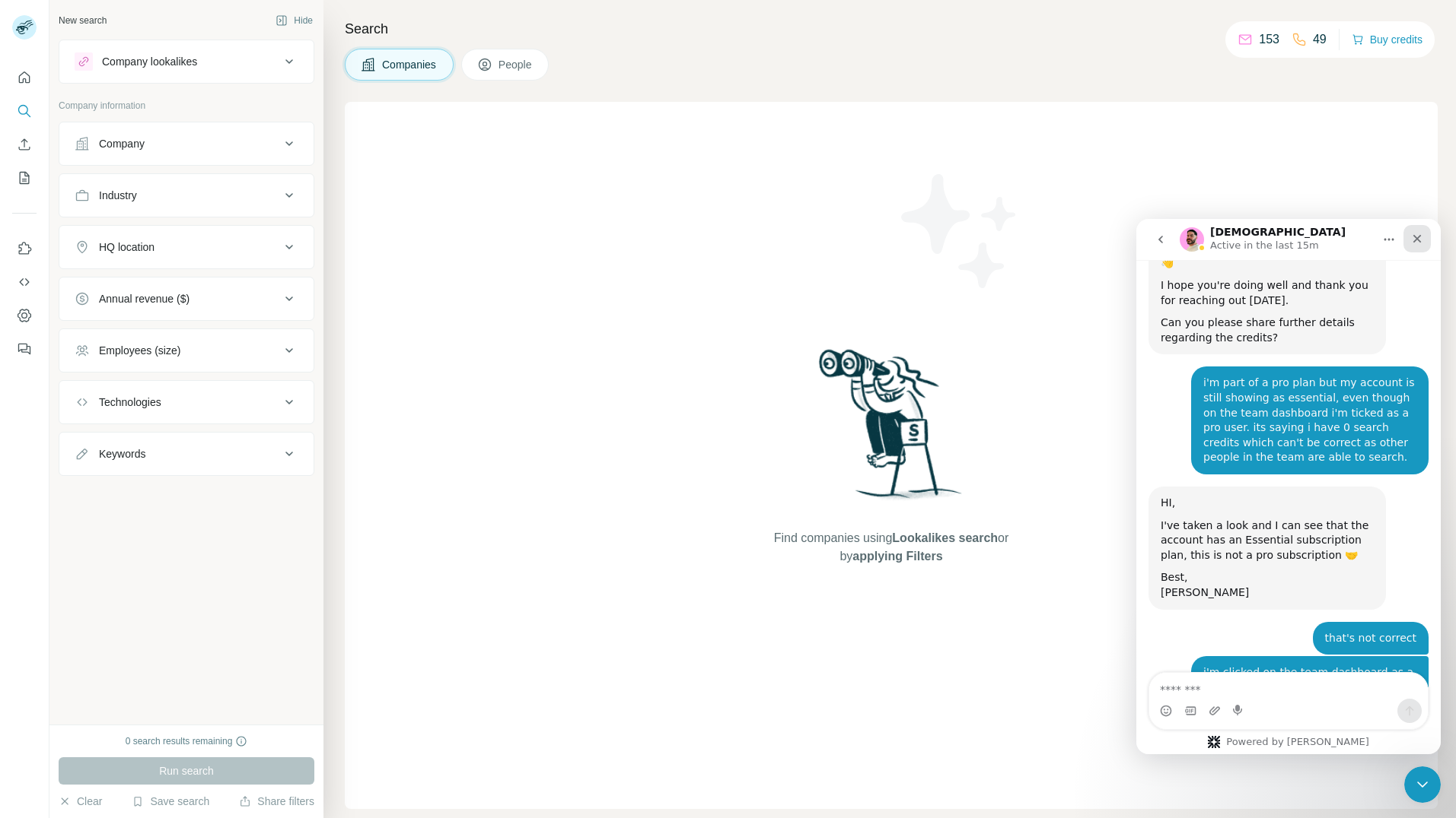
click at [1413, 238] on icon "Close" at bounding box center [1417, 238] width 12 height 12
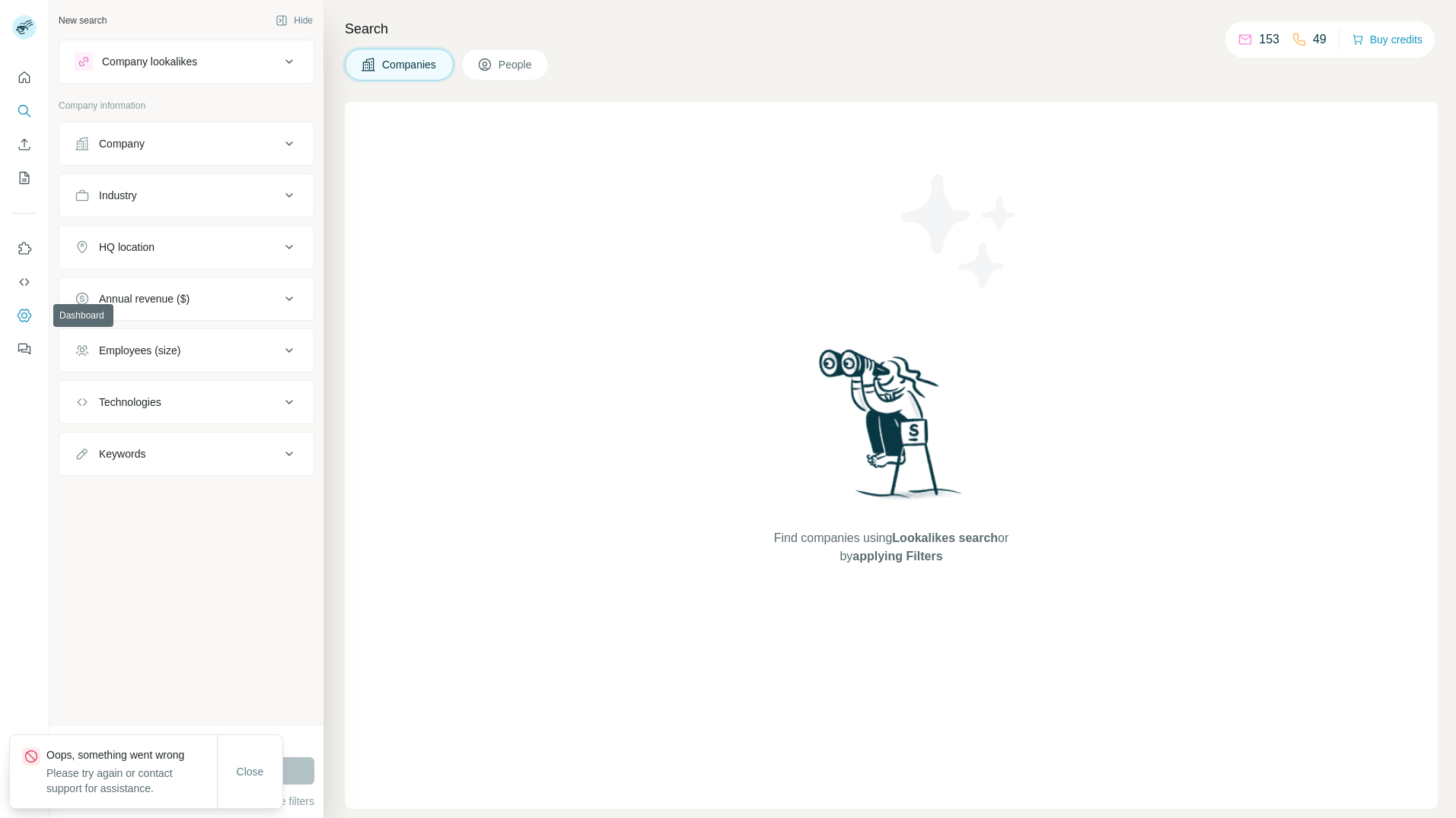
click at [33, 319] on button "Dashboard" at bounding box center [25, 315] width 25 height 27
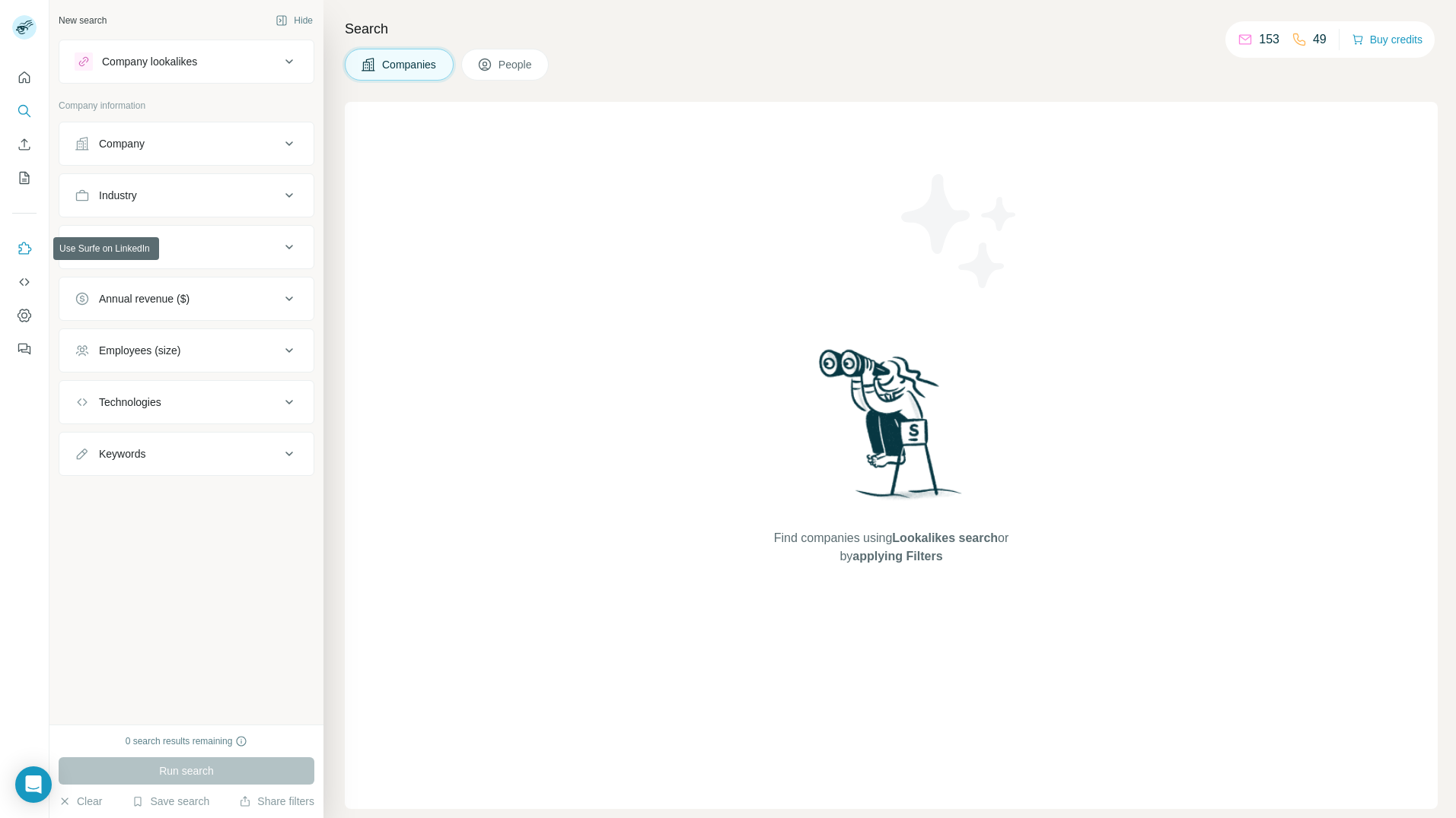
click at [22, 254] on icon "Use Surfe on LinkedIn" at bounding box center [26, 247] width 13 height 12
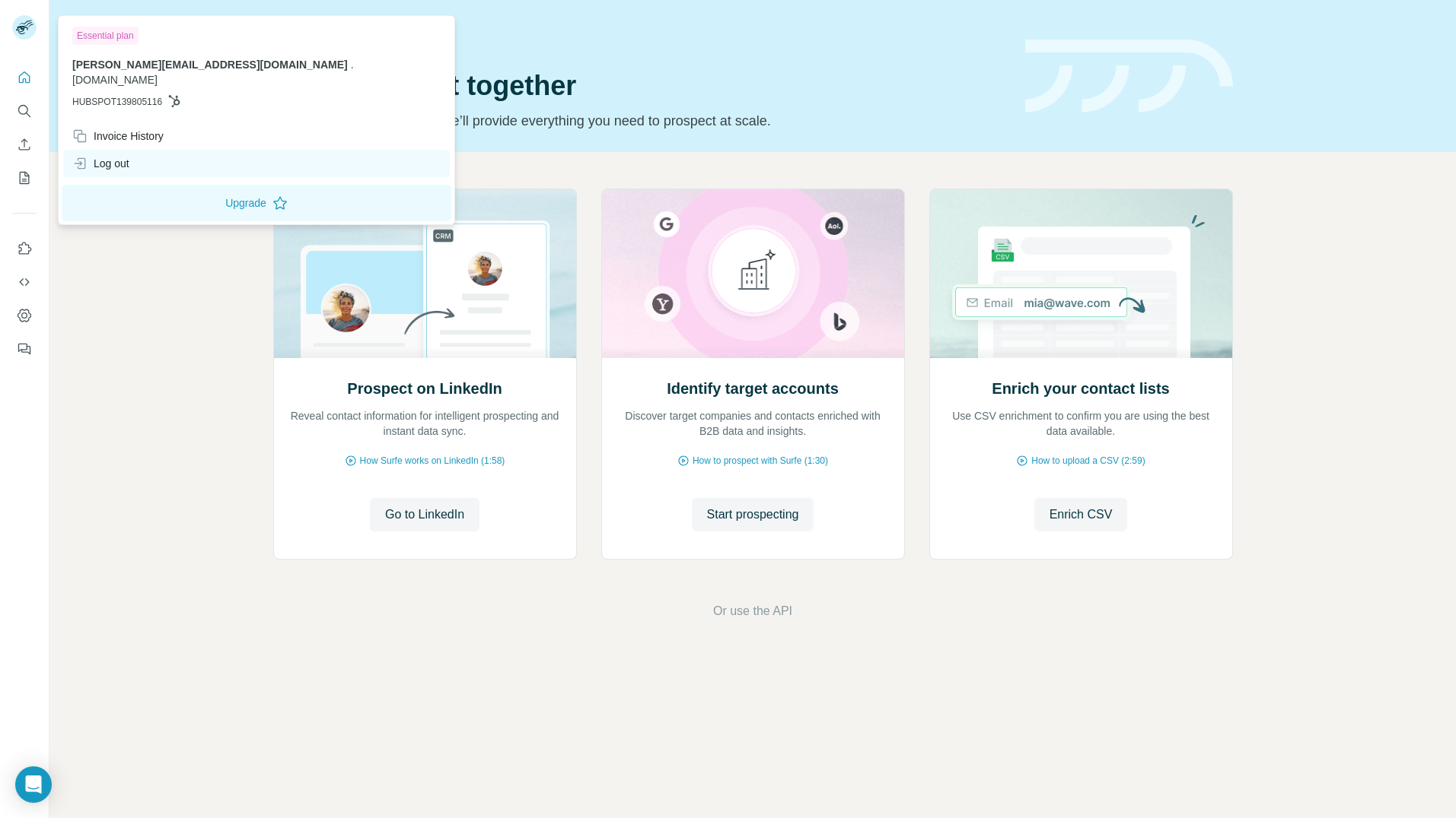
click at [136, 155] on div "Log out" at bounding box center [257, 163] width 387 height 27
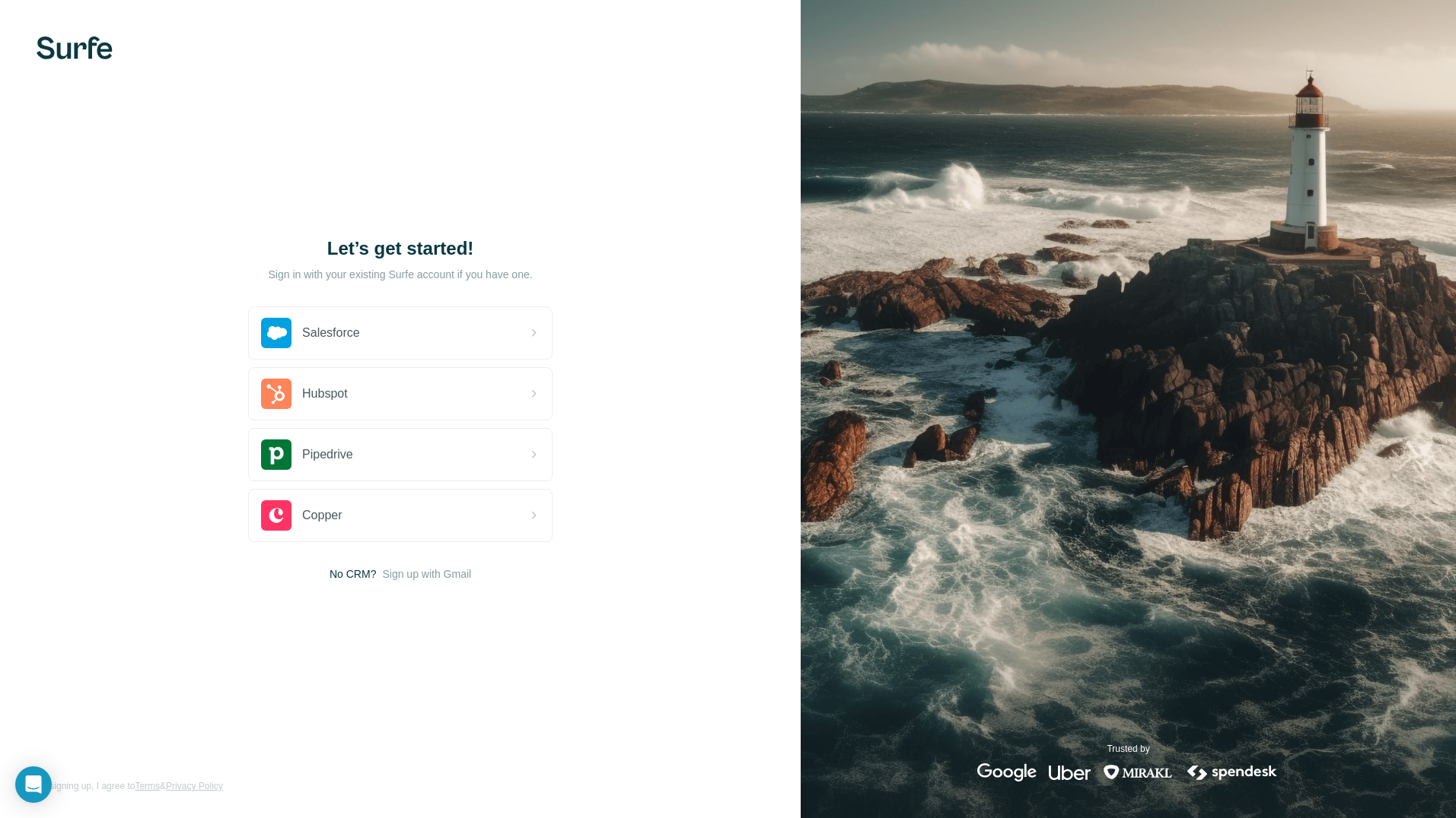
click at [420, 572] on span "Sign up with Gmail" at bounding box center [426, 574] width 89 height 16
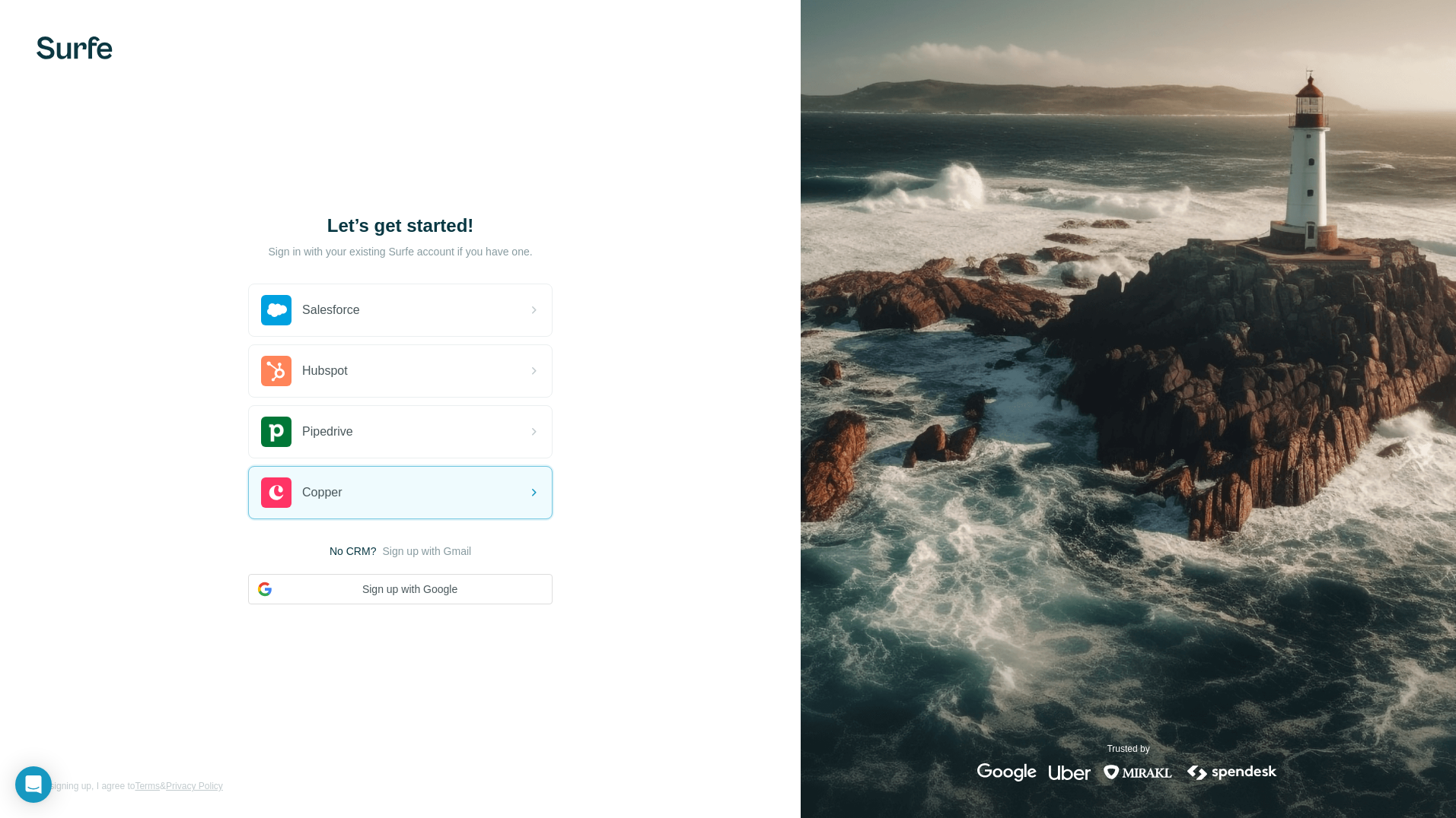
click at [362, 552] on span "No CRM?" at bounding box center [353, 551] width 46 height 16
click at [430, 585] on button "Sign up with Google" at bounding box center [401, 589] width 304 height 30
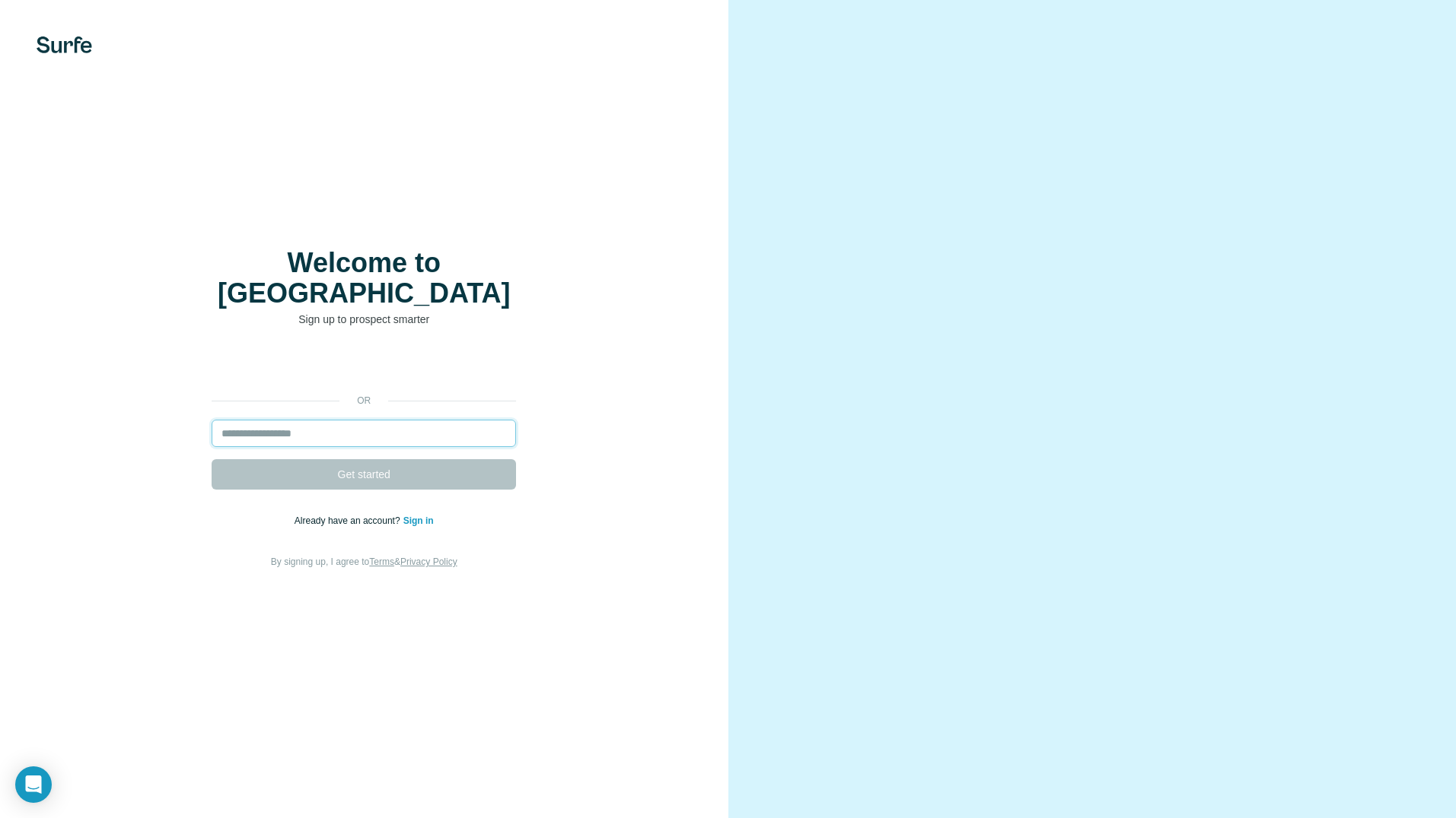
click at [382, 420] on input "email" at bounding box center [364, 433] width 304 height 27
type input "**********"
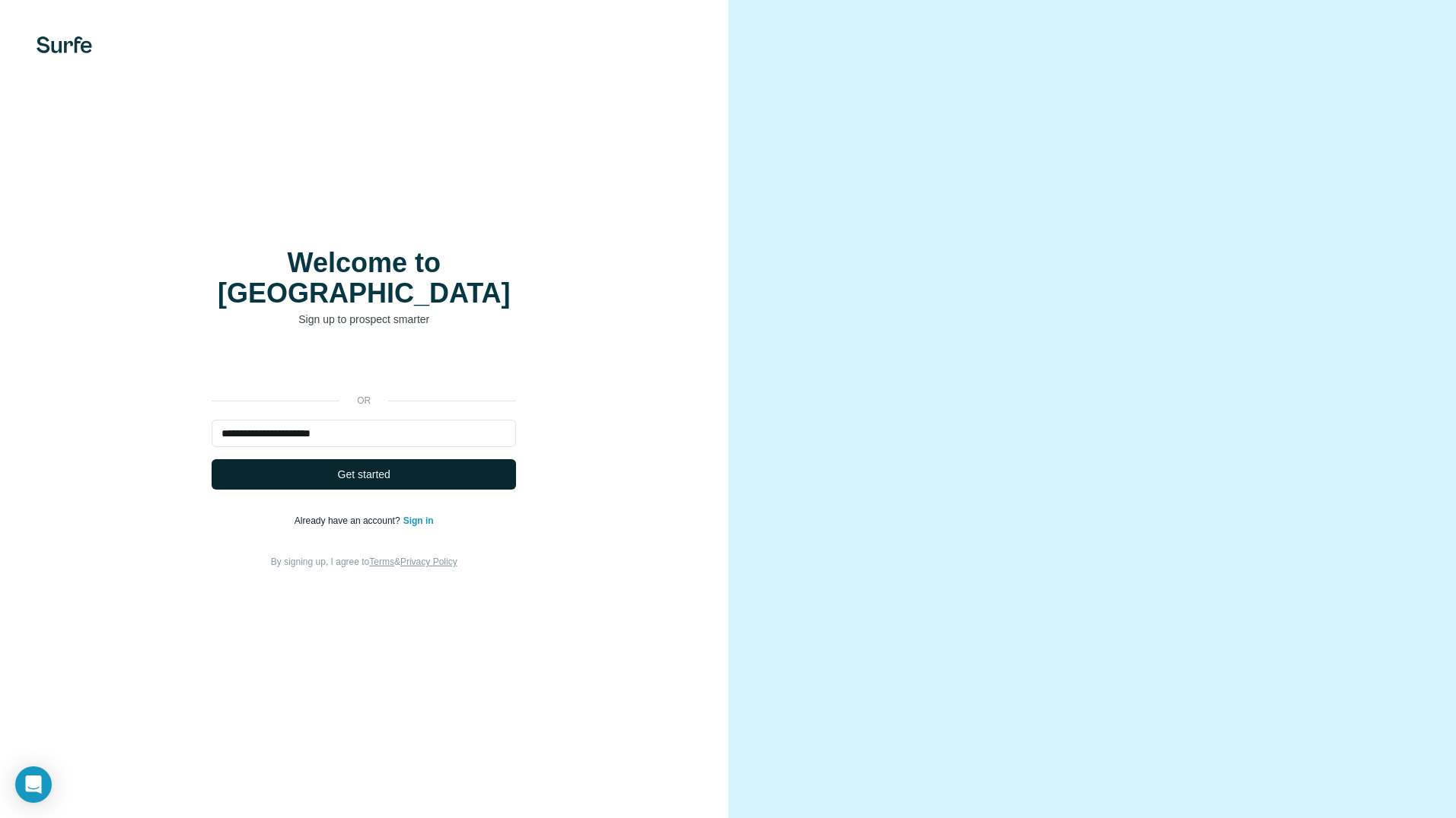
click at [371, 467] on span "Get started" at bounding box center [364, 474] width 53 height 16
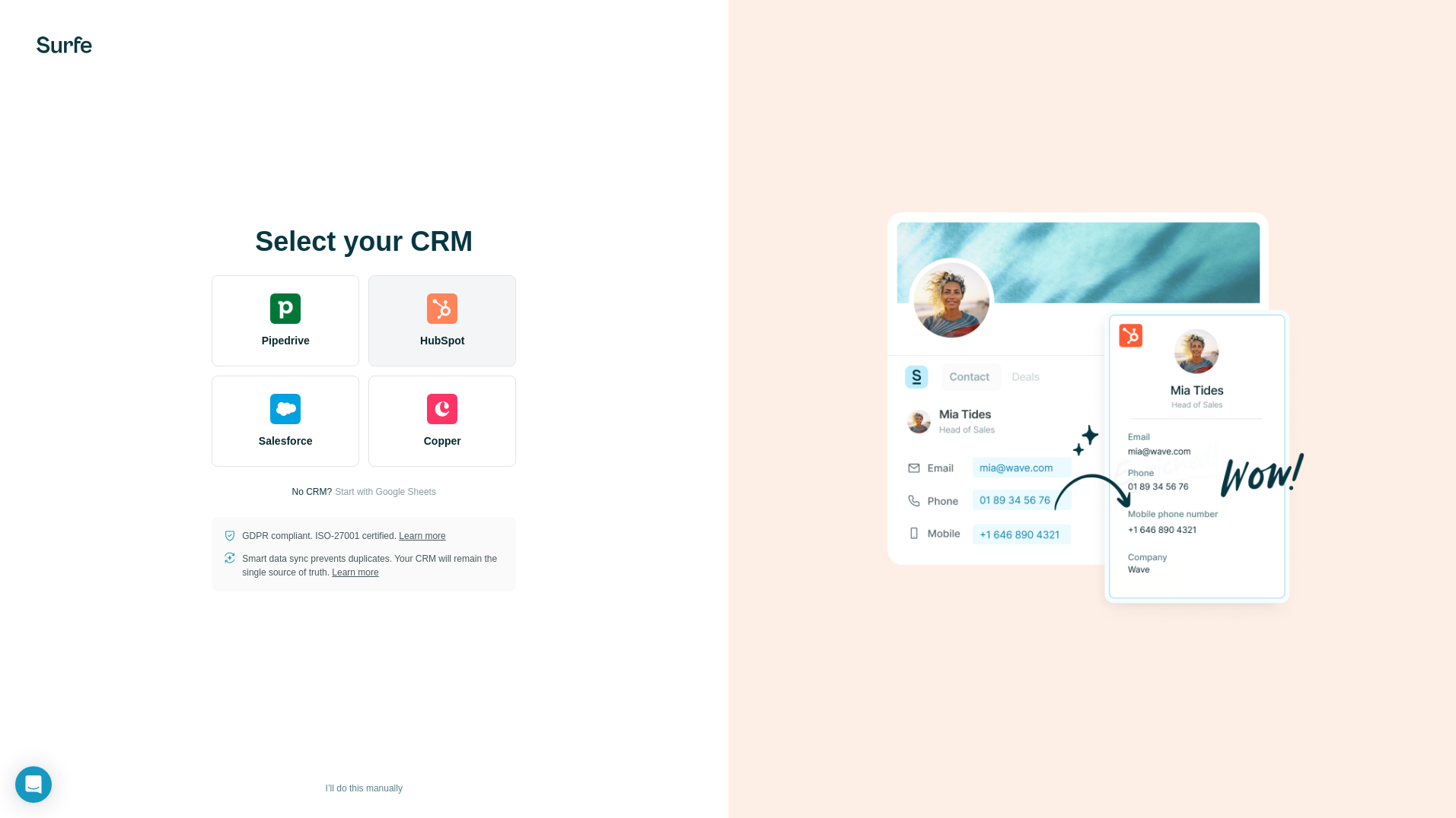
click at [471, 331] on div "HubSpot" at bounding box center [442, 321] width 147 height 91
